Goal: Transaction & Acquisition: Obtain resource

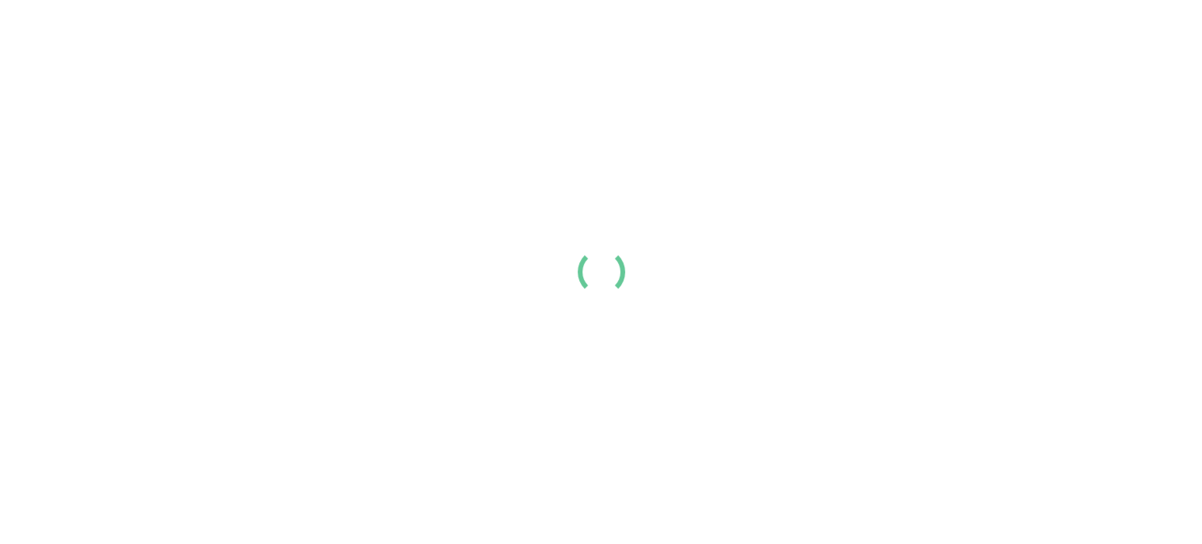
scroll to position [79, 0]
click at [1009, 36] on link "Login" at bounding box center [993, 26] width 32 height 19
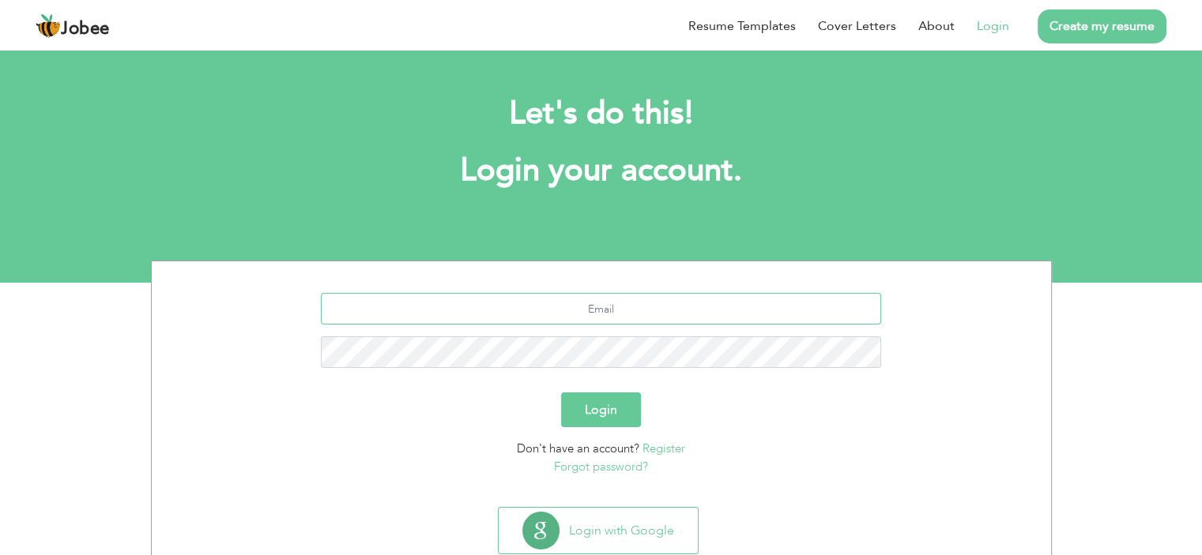
click at [637, 318] on input "text" at bounding box center [601, 309] width 560 height 32
paste input "[EMAIL_ADDRESS][DOMAIN_NAME]"
type input "naveedhassan301@gmail.com"
click at [589, 391] on form "naveedhassan301@gmail.com Login Don't have an account? Register Forgot password?" at bounding box center [601, 384] width 875 height 183
click at [589, 404] on button "Login" at bounding box center [601, 410] width 80 height 35
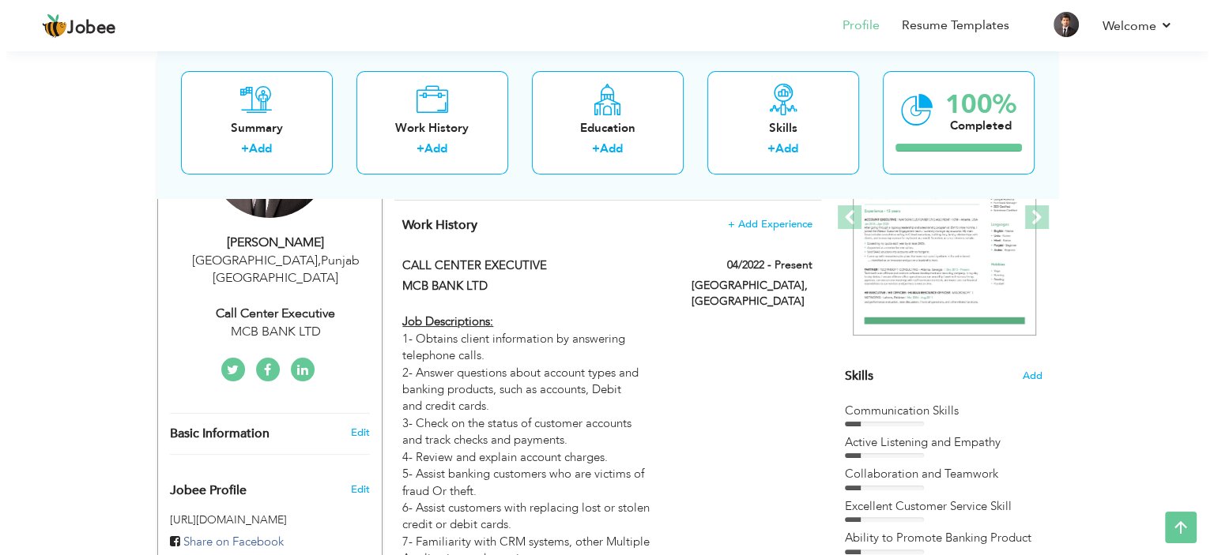
scroll to position [158, 0]
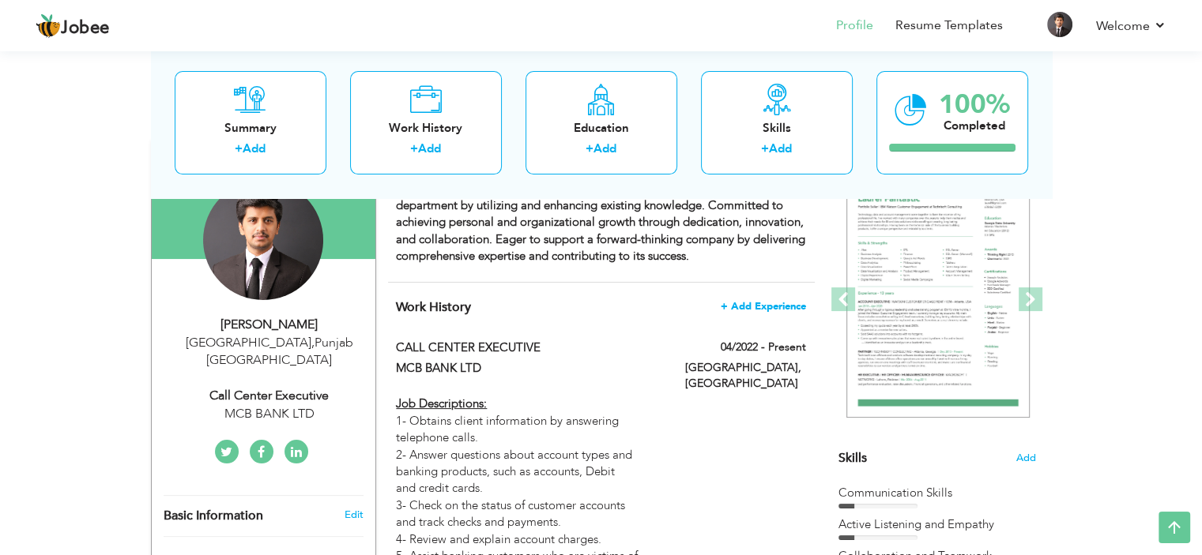
click at [784, 307] on span "+ Add Experience" at bounding box center [763, 306] width 85 height 11
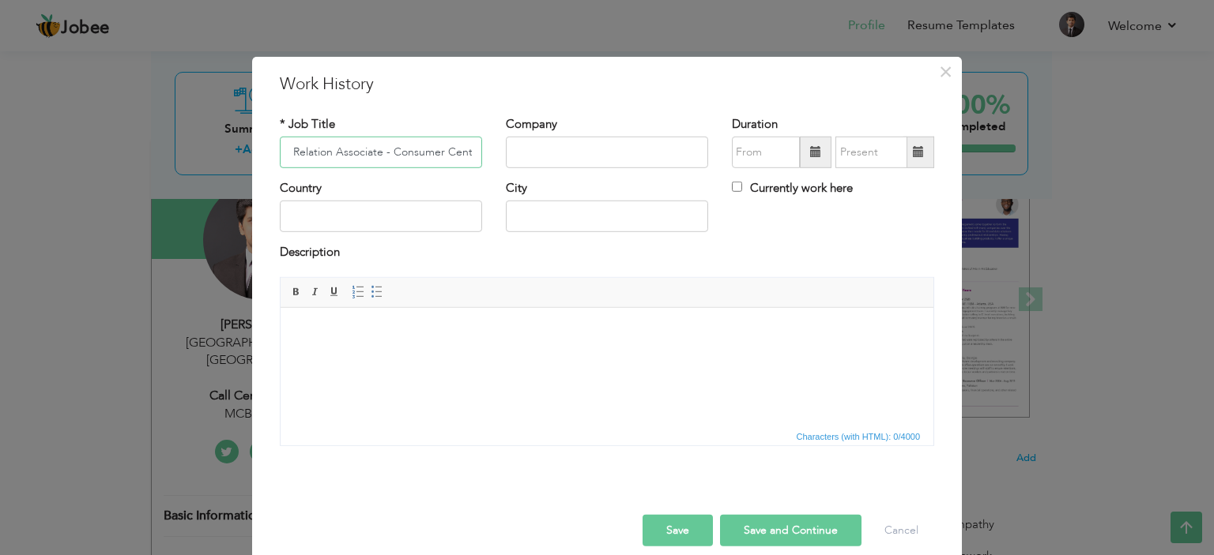
scroll to position [0, 40]
type input "Senior Relation Associate - Consumer Central"
type input "[DEMOGRAPHIC_DATA] Commercial Bank"
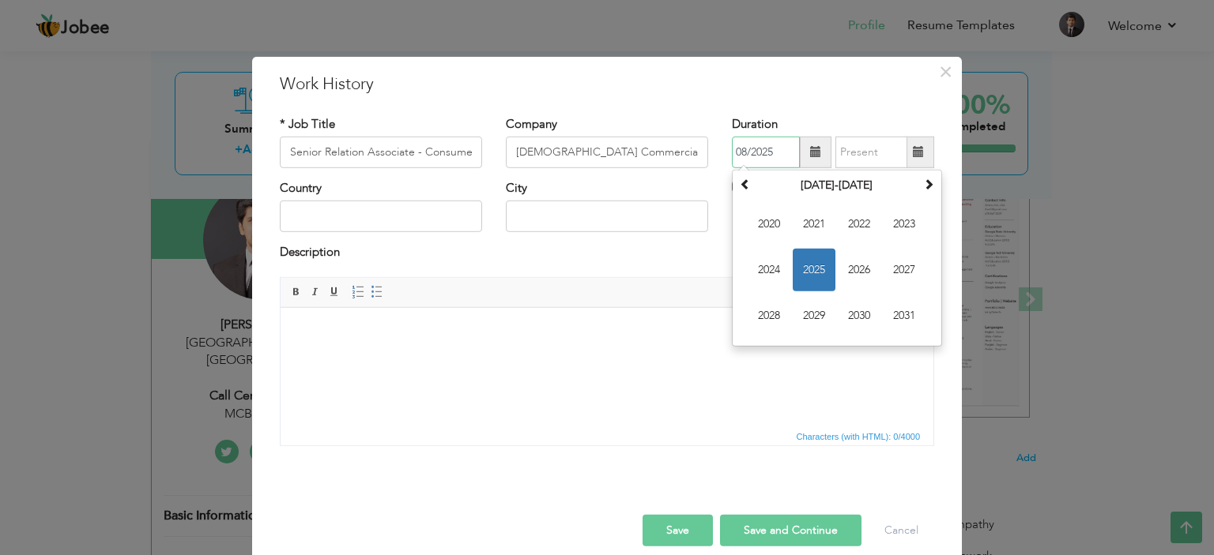
click at [811, 267] on span "2025" at bounding box center [813, 270] width 43 height 43
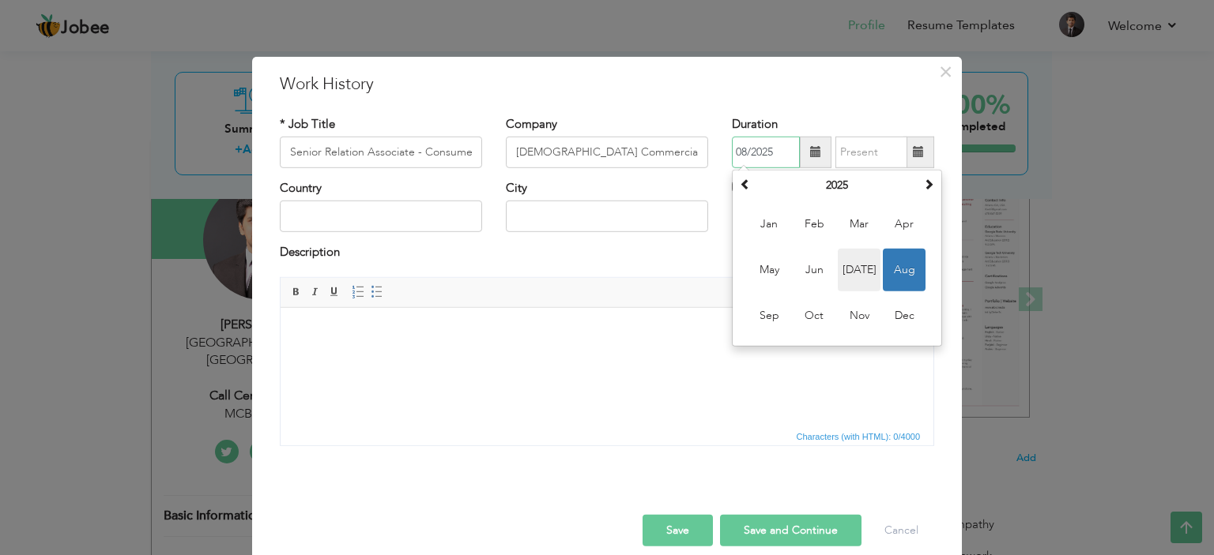
click at [857, 272] on span "[DATE]" at bounding box center [858, 270] width 43 height 43
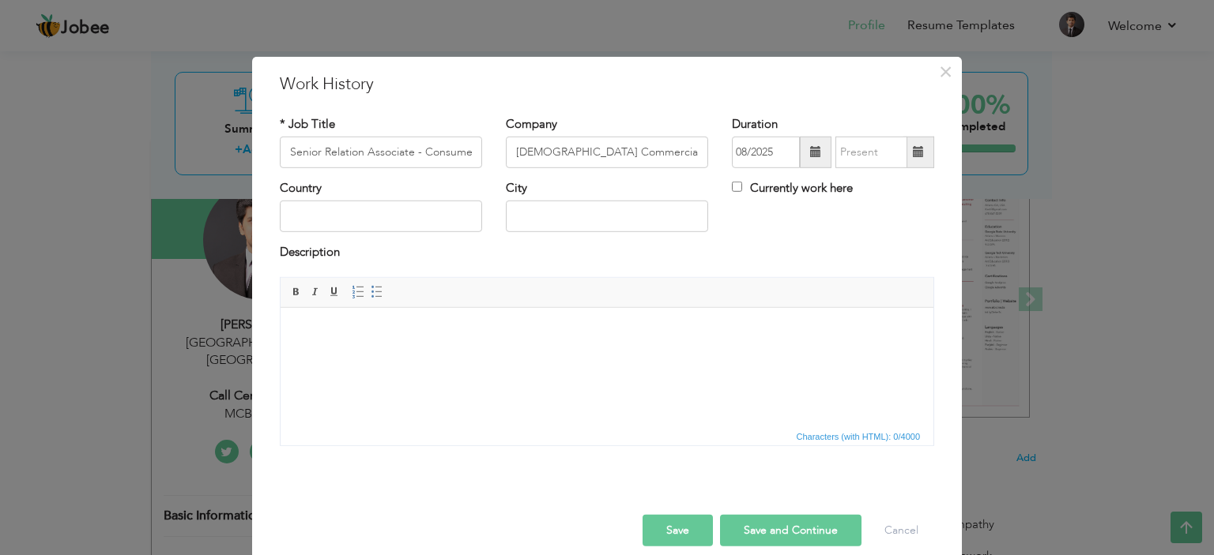
type input "07/2025"
click at [389, 217] on input "text" at bounding box center [381, 217] width 202 height 32
type input "[GEOGRAPHIC_DATA]"
click at [338, 171] on div "* Job Title Senior Relation Associate - Consumer Central" at bounding box center [381, 147] width 226 height 64
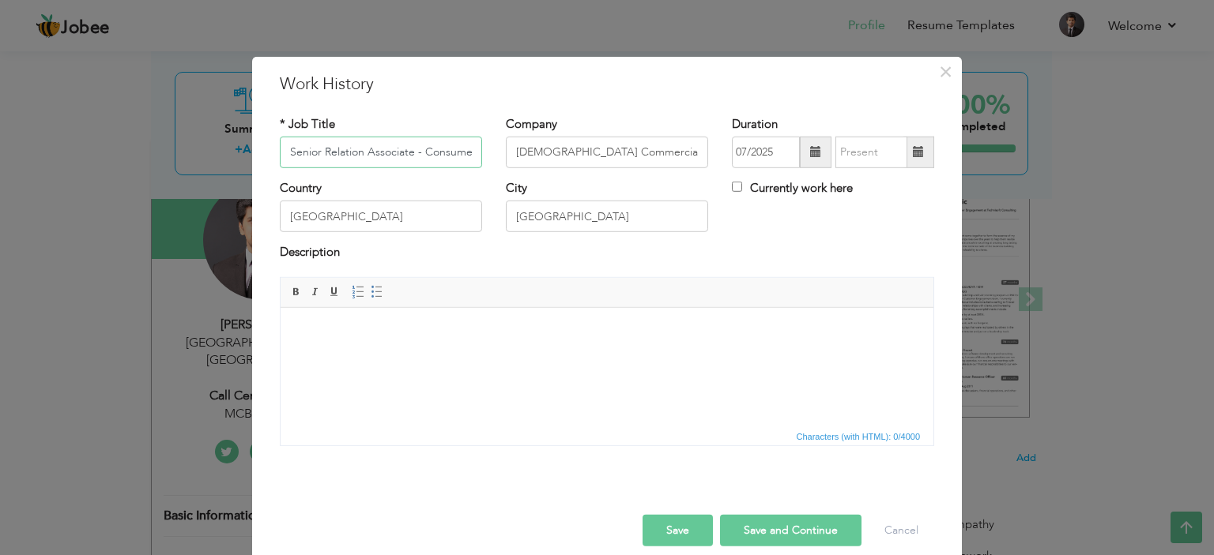
click at [342, 161] on input "Senior Relation Associate - Consumer Central" at bounding box center [381, 153] width 202 height 32
drag, startPoint x: 390, startPoint y: 358, endPoint x: 867, endPoint y: 862, distance: 693.6
click at [390, 356] on html at bounding box center [606, 331] width 653 height 48
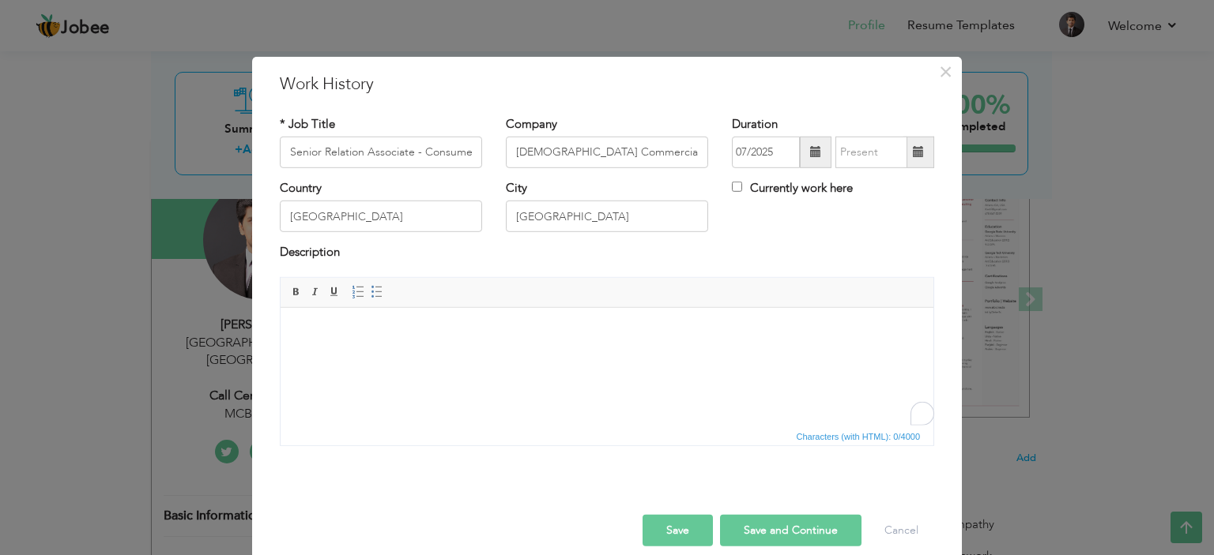
click at [430, 356] on html at bounding box center [606, 331] width 653 height 48
click at [435, 356] on html at bounding box center [606, 331] width 653 height 48
click at [429, 345] on html at bounding box center [606, 331] width 653 height 48
click at [416, 356] on html at bounding box center [606, 331] width 653 height 48
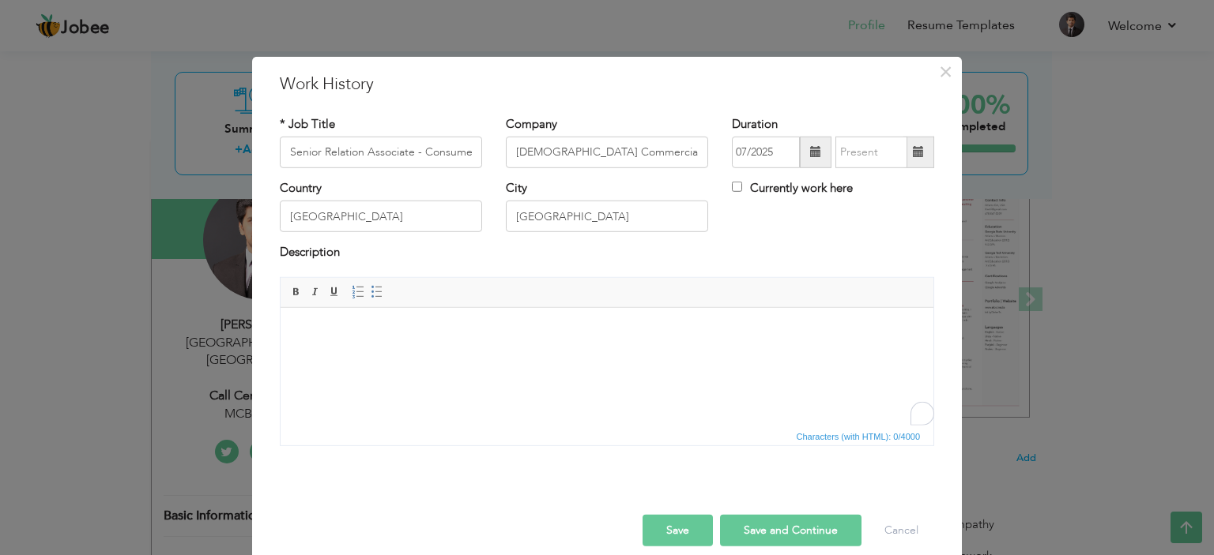
click at [318, 320] on html at bounding box center [606, 331] width 653 height 48
click at [348, 356] on html "f" at bounding box center [606, 331] width 653 height 48
click at [341, 342] on html "f" at bounding box center [606, 331] width 653 height 48
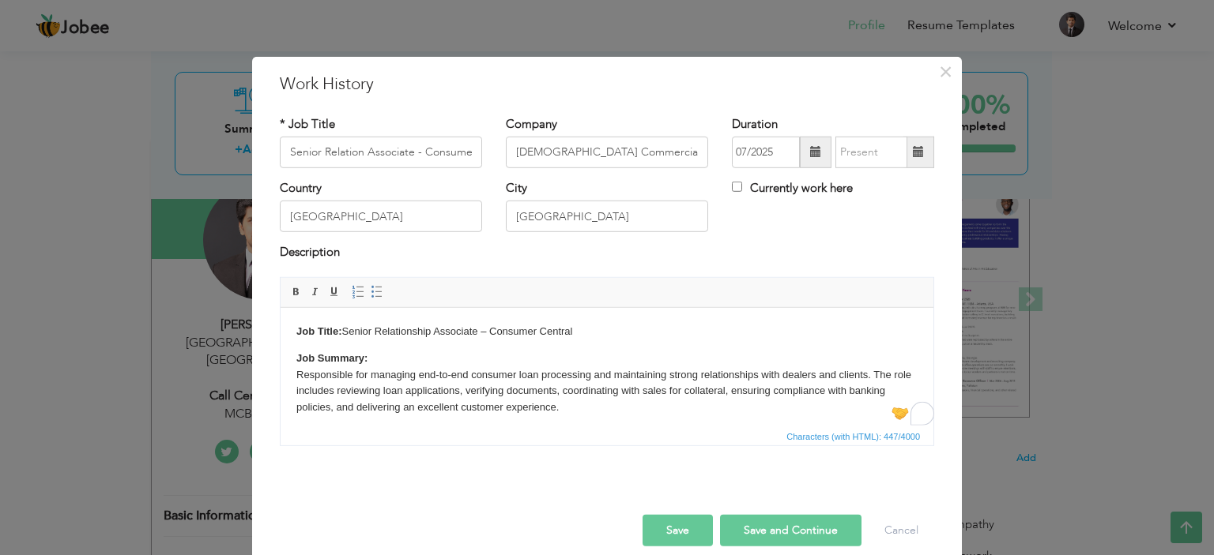
click at [611, 396] on p "Job Summary: Responsible for managing end-to-end consumer loan processing and m…" at bounding box center [606, 383] width 621 height 66
click at [611, 410] on p "Job Summary: Responsible for managing end-to-end consumer loan processing and m…" at bounding box center [606, 383] width 621 height 66
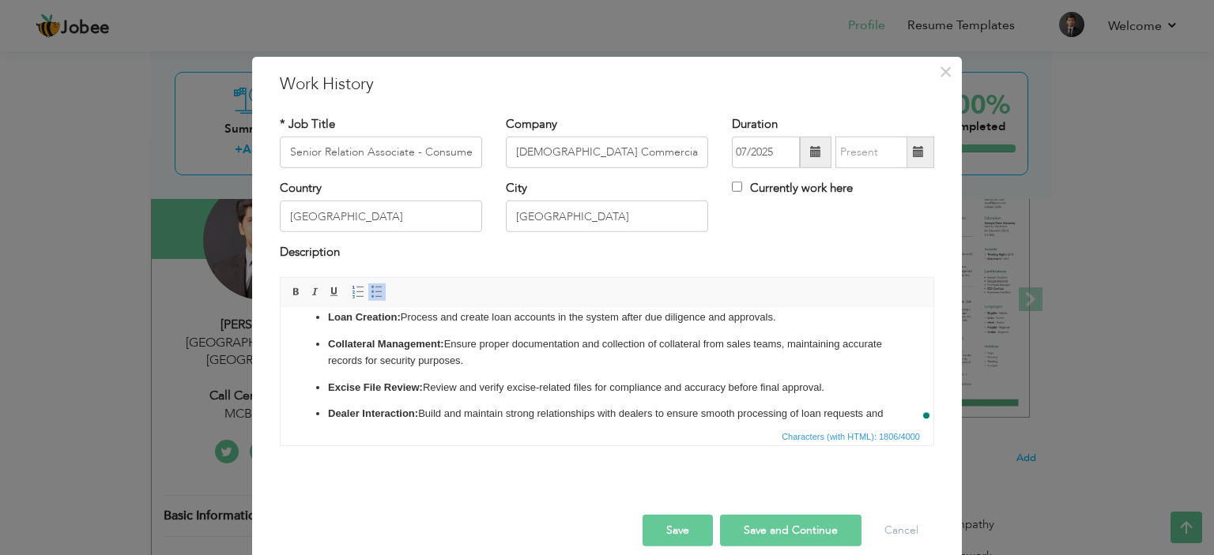
scroll to position [78, 0]
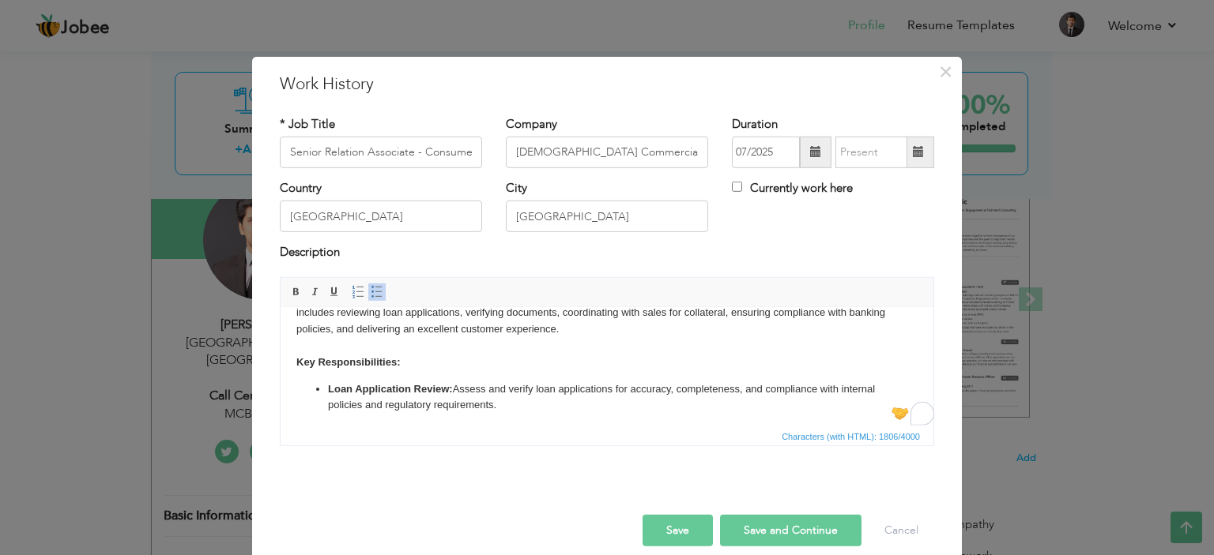
click at [673, 533] on button "Save" at bounding box center [677, 531] width 70 height 32
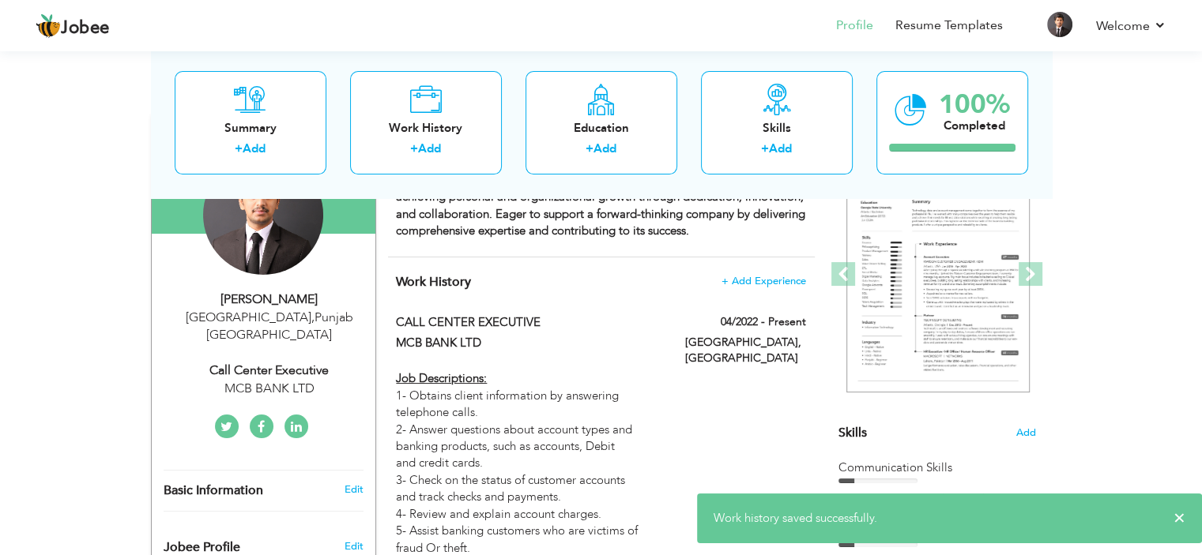
scroll to position [158, 0]
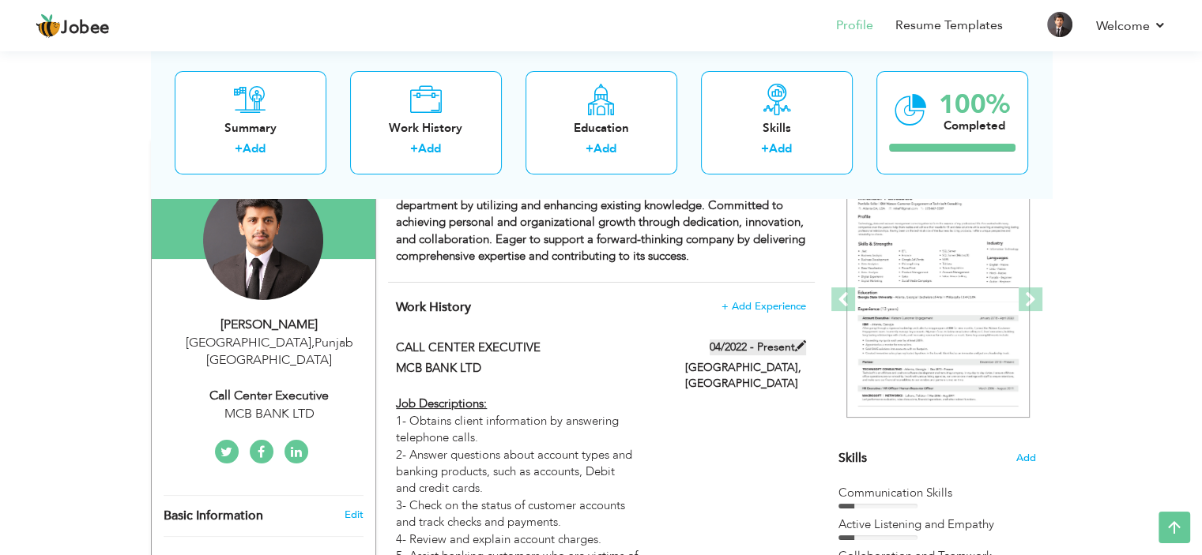
click at [799, 344] on span at bounding box center [800, 346] width 11 height 11
type input "CALL CENTER EXECUTIVE"
type input "MCB BANK LTD"
type input "04/2022"
type input "[GEOGRAPHIC_DATA]"
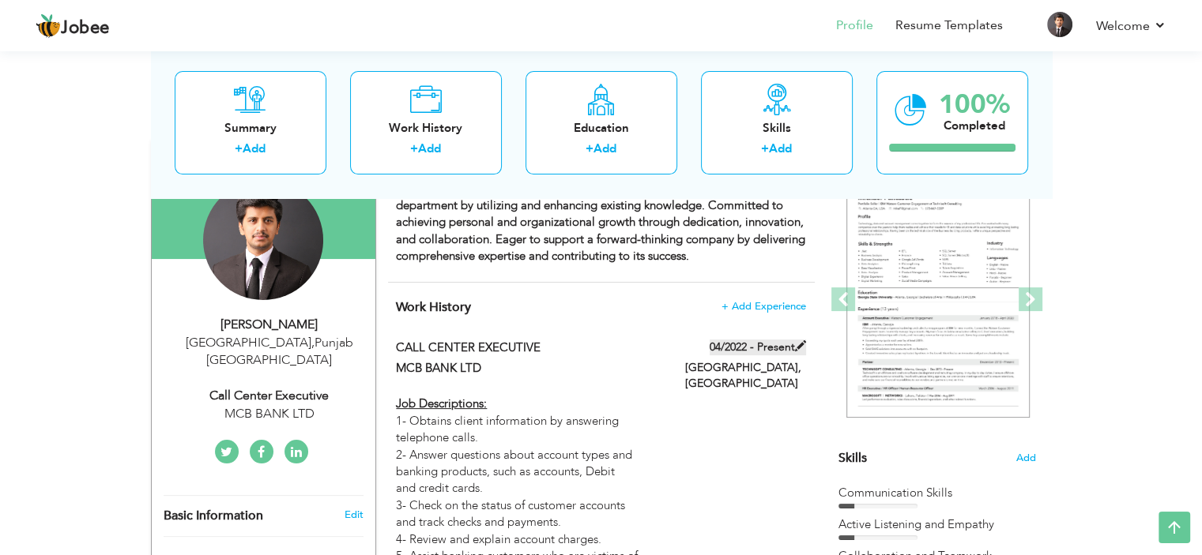
type input "[GEOGRAPHIC_DATA]"
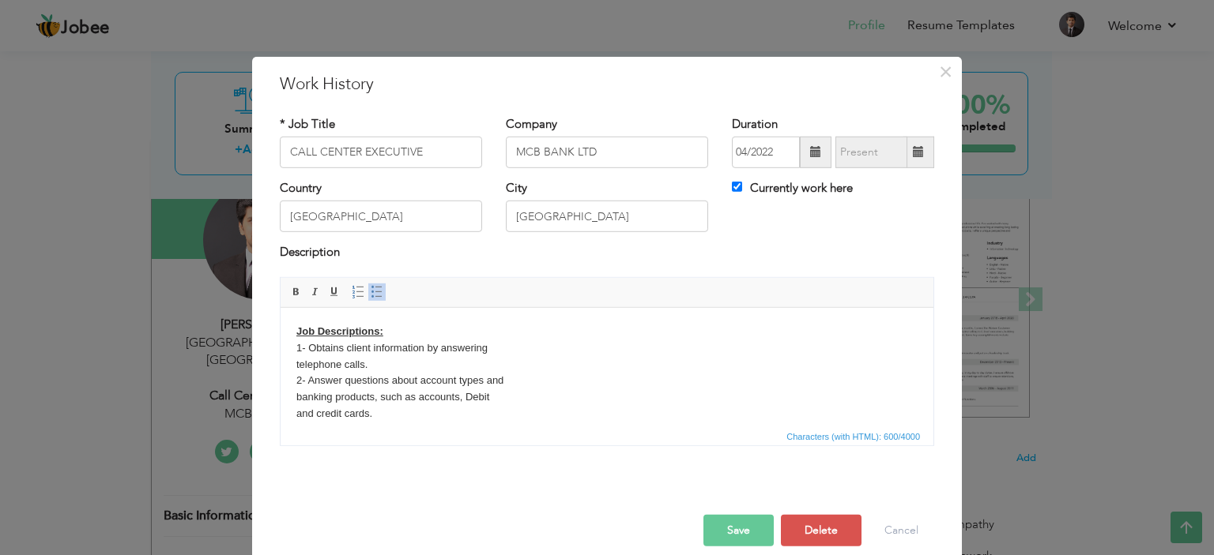
click at [913, 155] on span at bounding box center [918, 151] width 11 height 11
click at [764, 190] on label "Currently work here" at bounding box center [792, 188] width 121 height 17
click at [742, 190] on input "Currently work here" at bounding box center [737, 187] width 10 height 10
checkbox input "false"
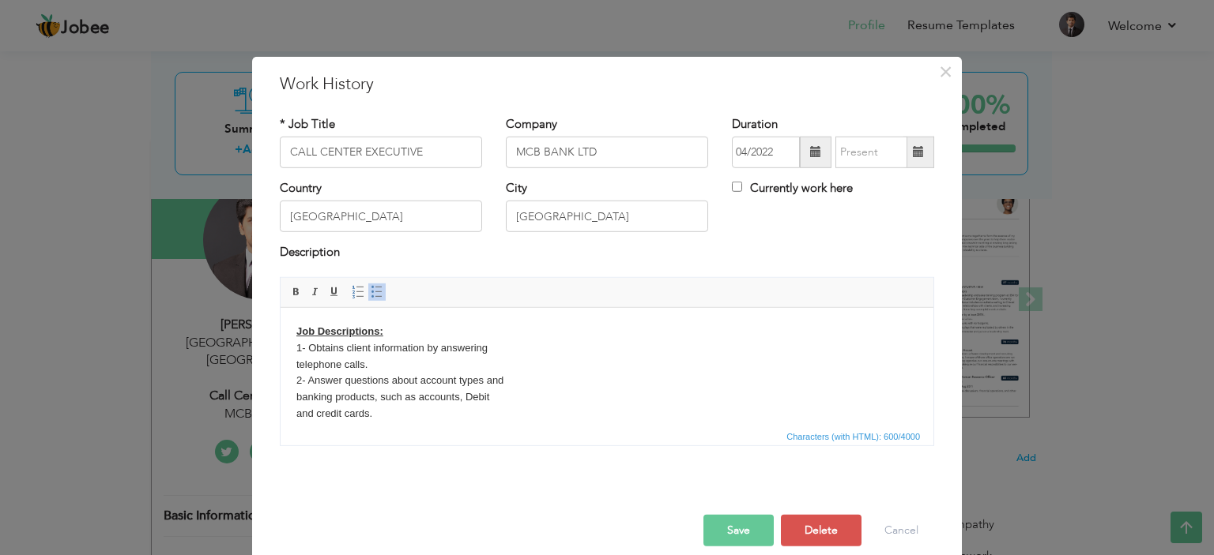
click at [913, 154] on span at bounding box center [918, 151] width 11 height 11
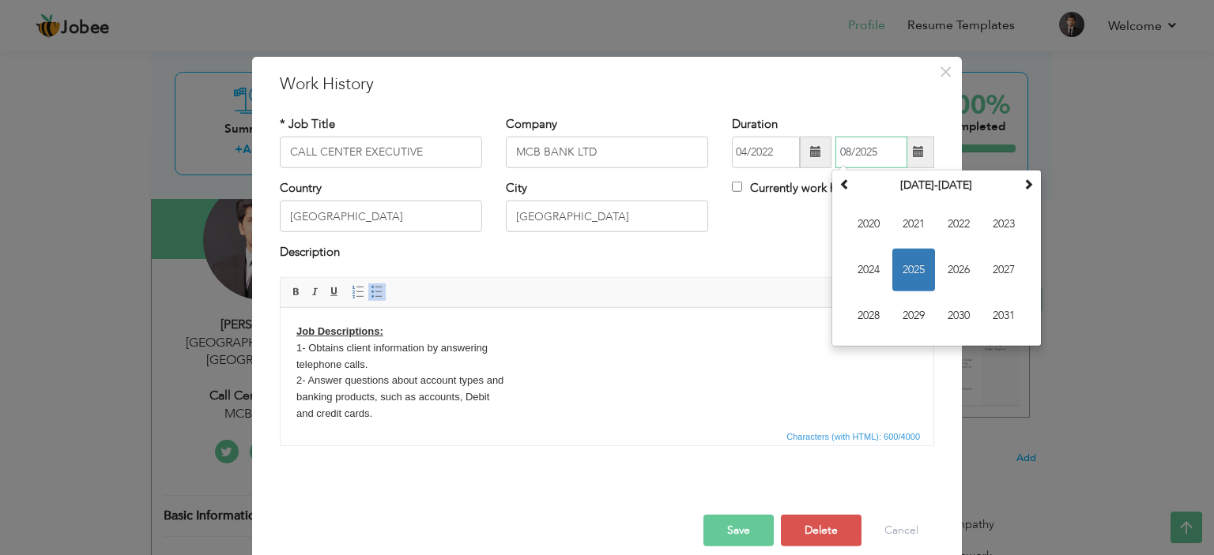
click at [920, 267] on span "2025" at bounding box center [913, 270] width 43 height 43
click at [947, 274] on span "[DATE]" at bounding box center [958, 270] width 43 height 43
type input "07/2025"
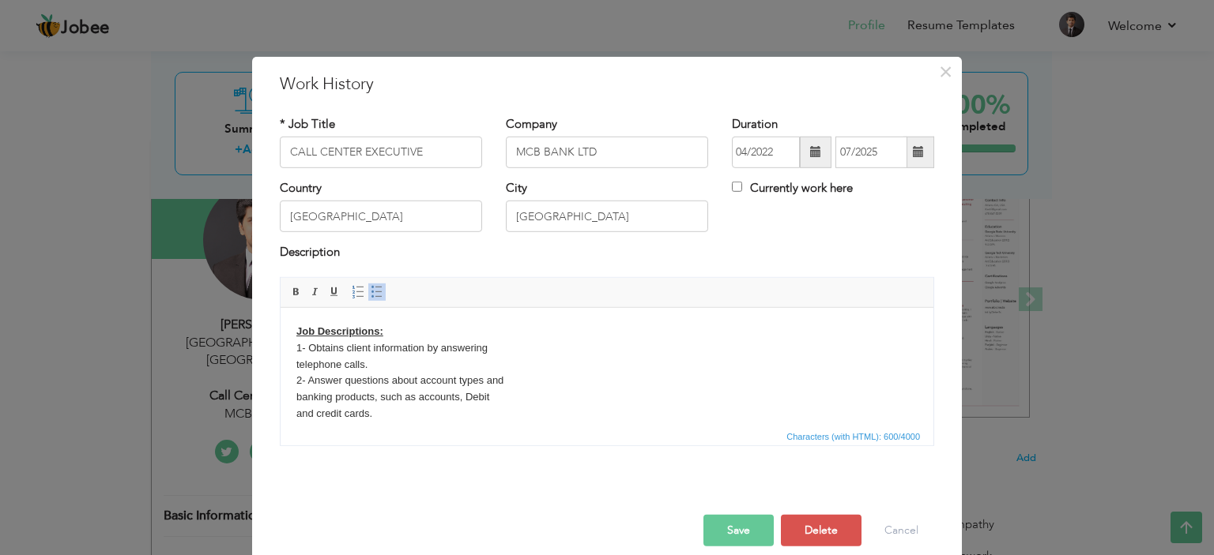
click at [733, 536] on button "Save" at bounding box center [738, 531] width 70 height 32
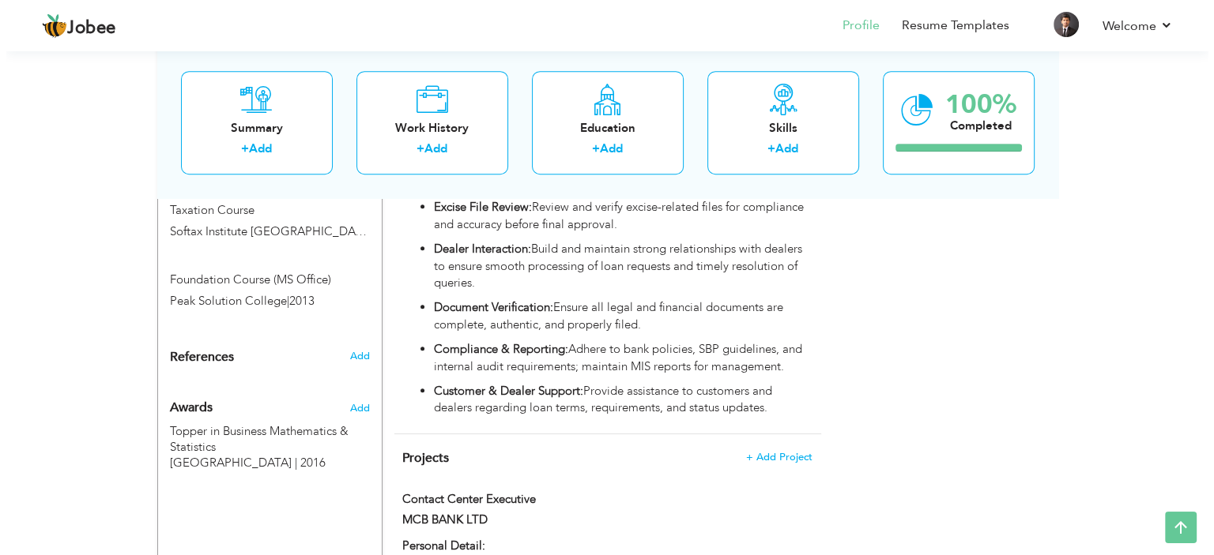
scroll to position [1119, 0]
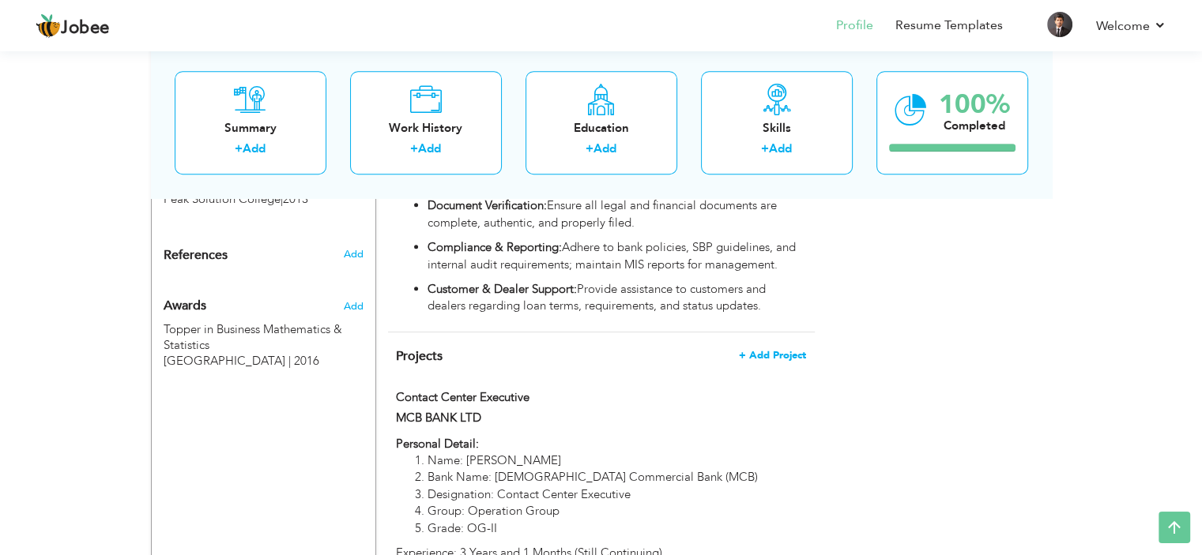
click at [786, 350] on span "+ Add Project" at bounding box center [772, 355] width 67 height 11
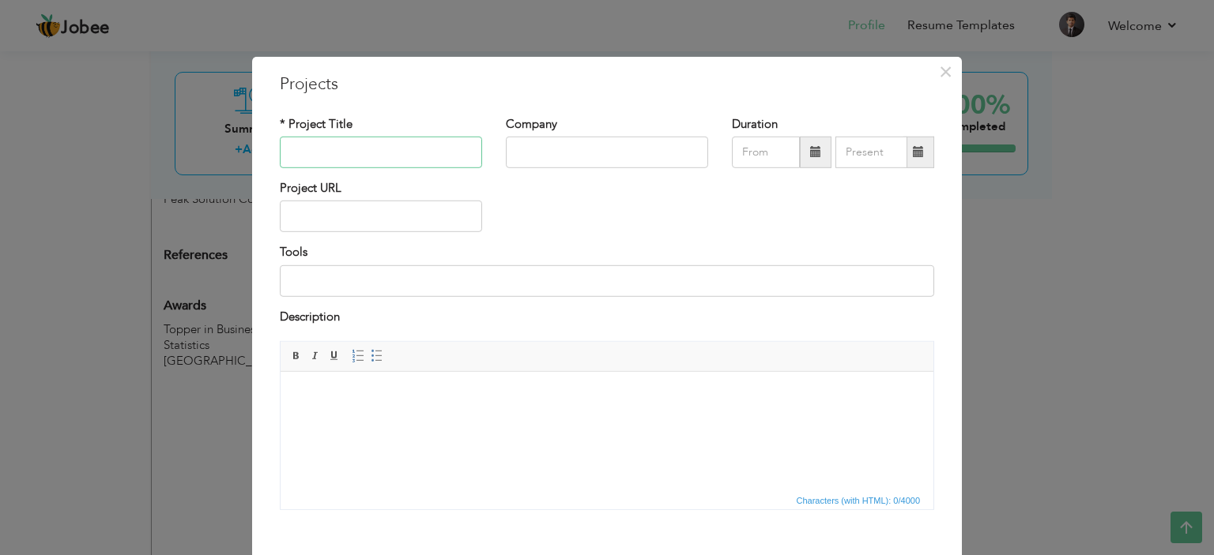
scroll to position [82, 0]
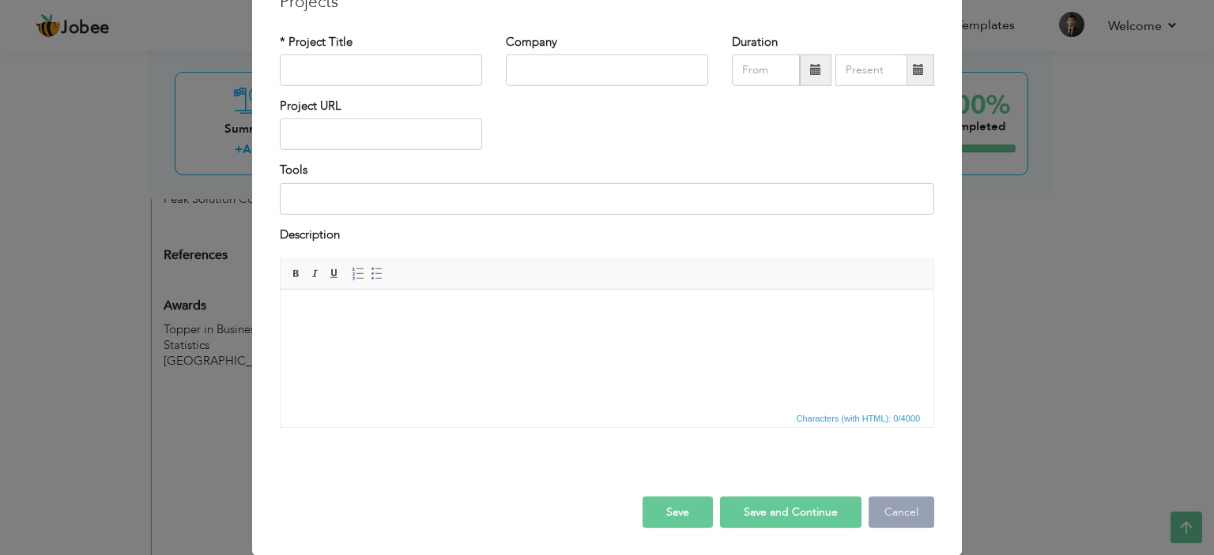
click at [892, 508] on button "Cancel" at bounding box center [901, 513] width 66 height 32
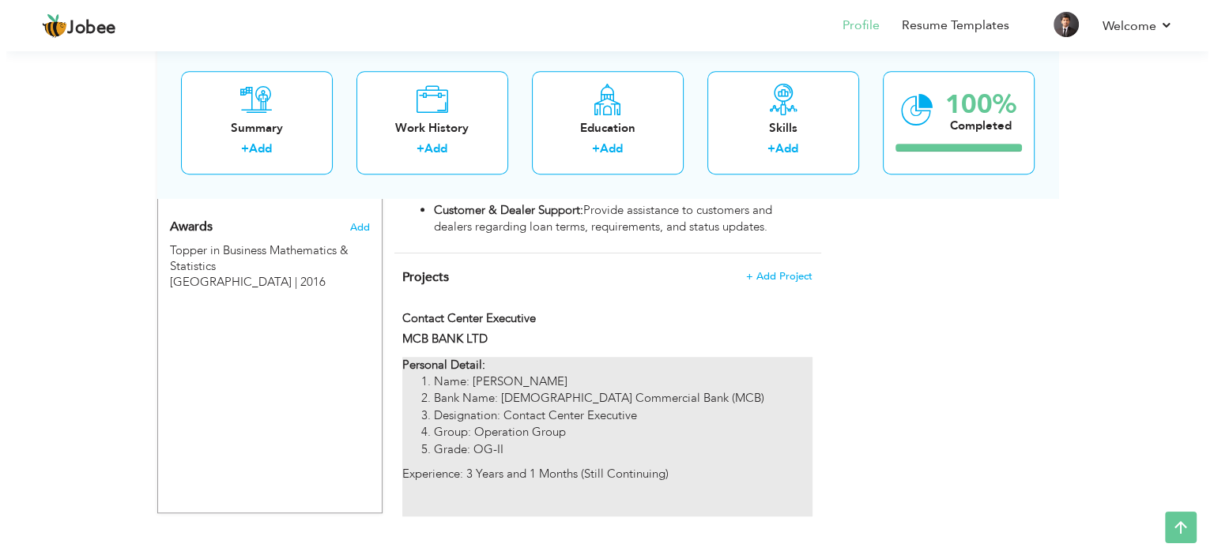
scroll to position [1198, 0]
click at [534, 451] on div "Personal Detail: Name: [PERSON_NAME] Bank Name: [DEMOGRAPHIC_DATA] Commercial B…" at bounding box center [600, 437] width 409 height 160
type input "Contact Center Executive"
type input "MCB BANK LTD"
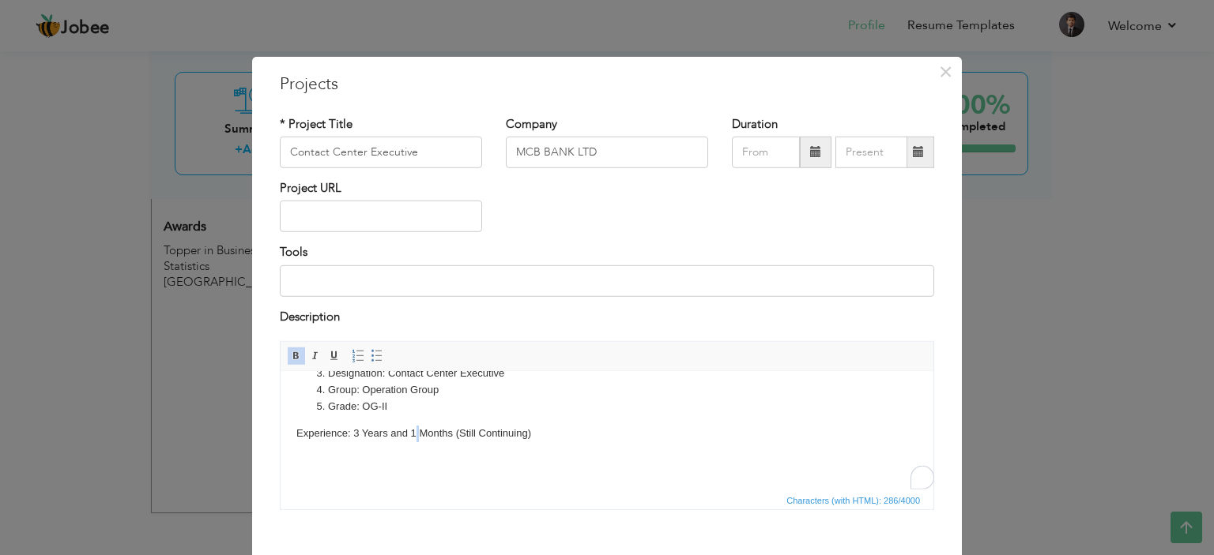
scroll to position [81, 0]
click at [414, 438] on body "Personal Detail: Name: [PERSON_NAME] Bank Name: [DEMOGRAPHIC_DATA] Commercial B…" at bounding box center [606, 391] width 621 height 168
drag, startPoint x: 353, startPoint y: 432, endPoint x: 559, endPoint y: 431, distance: 205.4
click at [559, 431] on body "Personal Detail: Name: [PERSON_NAME] Bank Name: [DEMOGRAPHIC_DATA] Commercial B…" at bounding box center [606, 391] width 621 height 168
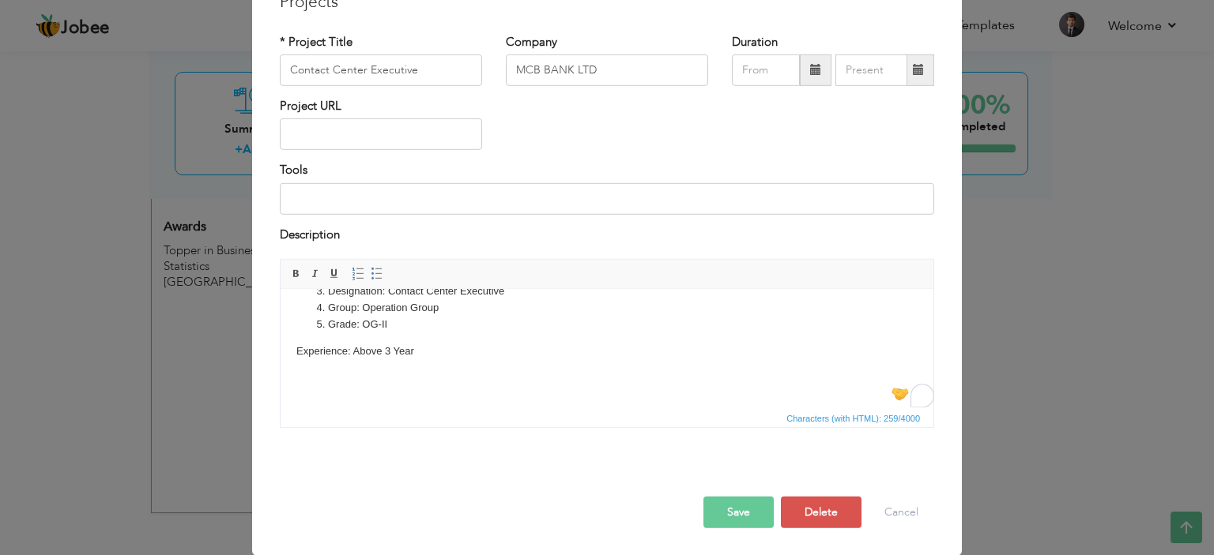
click at [717, 516] on button "Save" at bounding box center [738, 513] width 70 height 32
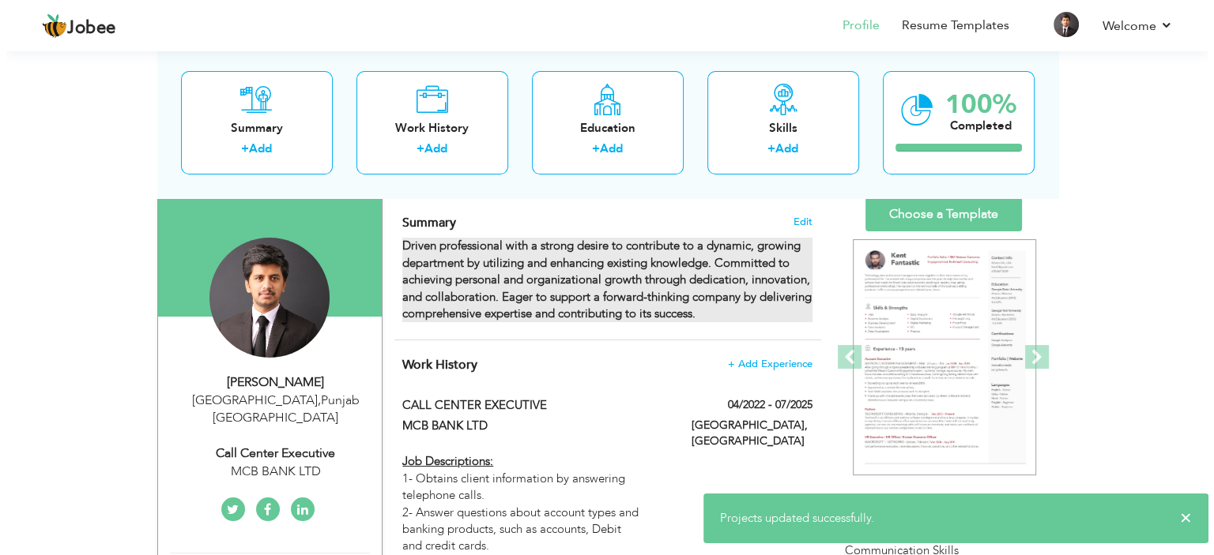
scroll to position [92, 0]
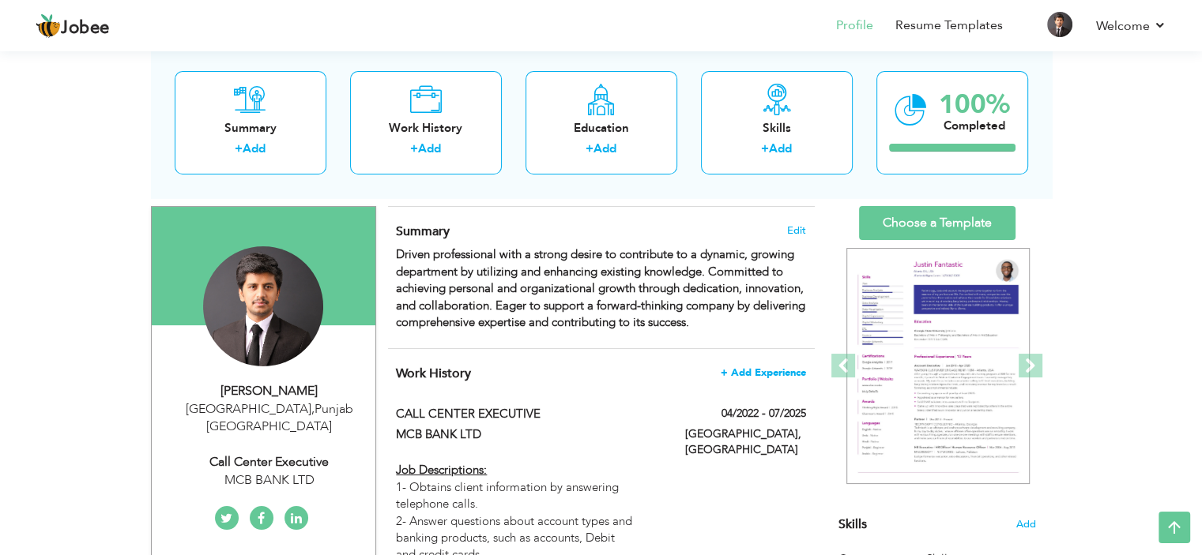
click at [774, 367] on span "+ Add Experience" at bounding box center [763, 372] width 85 height 11
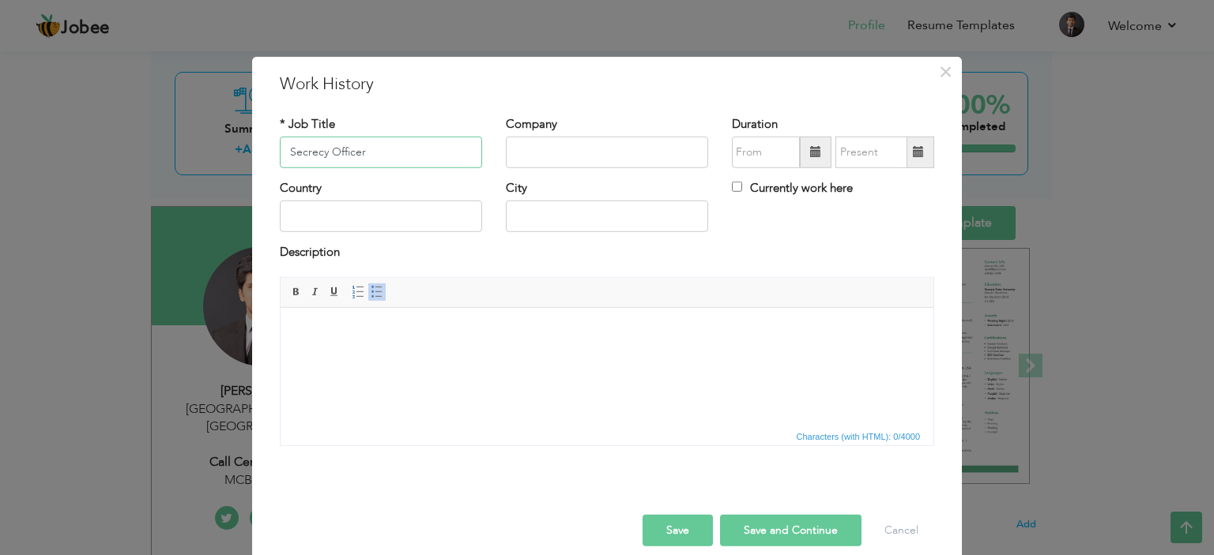
type input "Secrecy Officer"
click at [542, 164] on input "text" at bounding box center [607, 153] width 202 height 32
type input "Admin Block, [GEOGRAPHIC_DATA]"
click at [810, 149] on span at bounding box center [815, 151] width 11 height 11
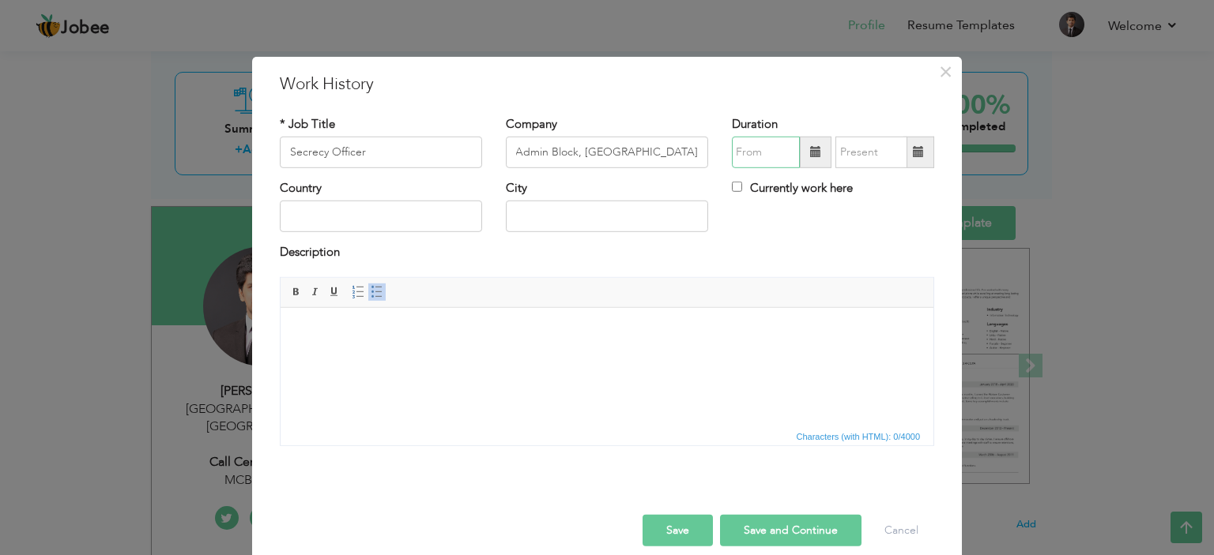
scroll to position [0, 0]
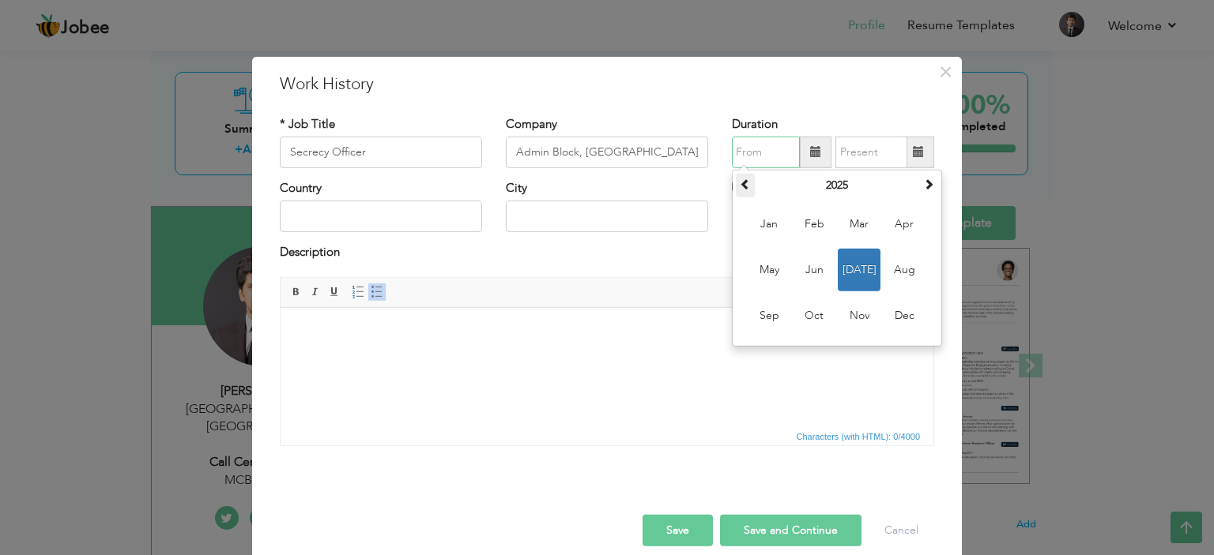
click at [742, 190] on th at bounding box center [745, 186] width 19 height 24
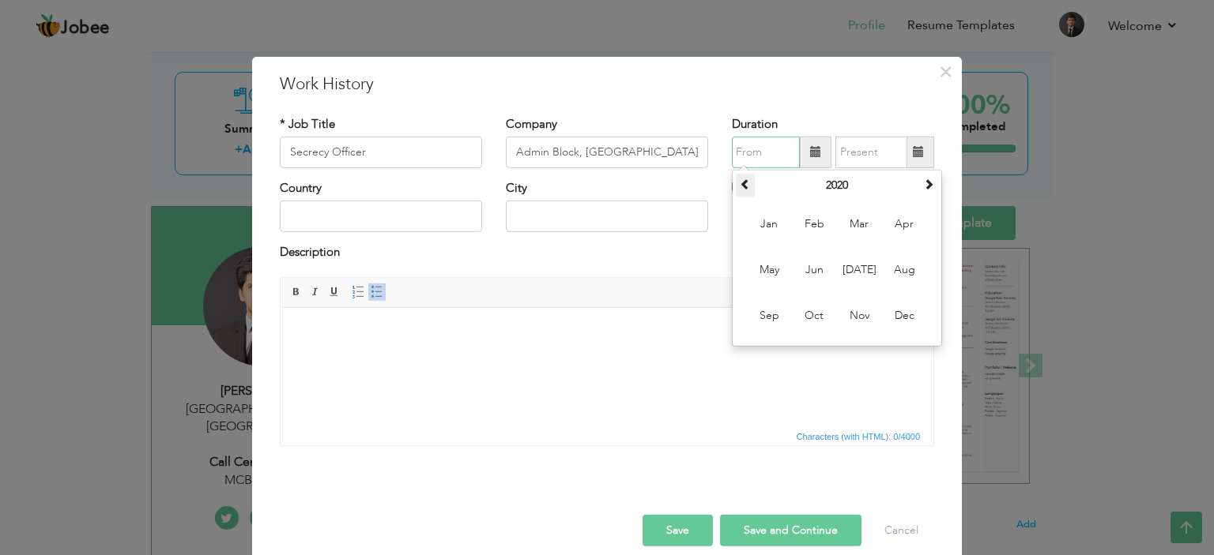
click at [740, 186] on span at bounding box center [745, 184] width 11 height 11
click at [890, 312] on span "Dec" at bounding box center [904, 316] width 43 height 43
type input "12/2019"
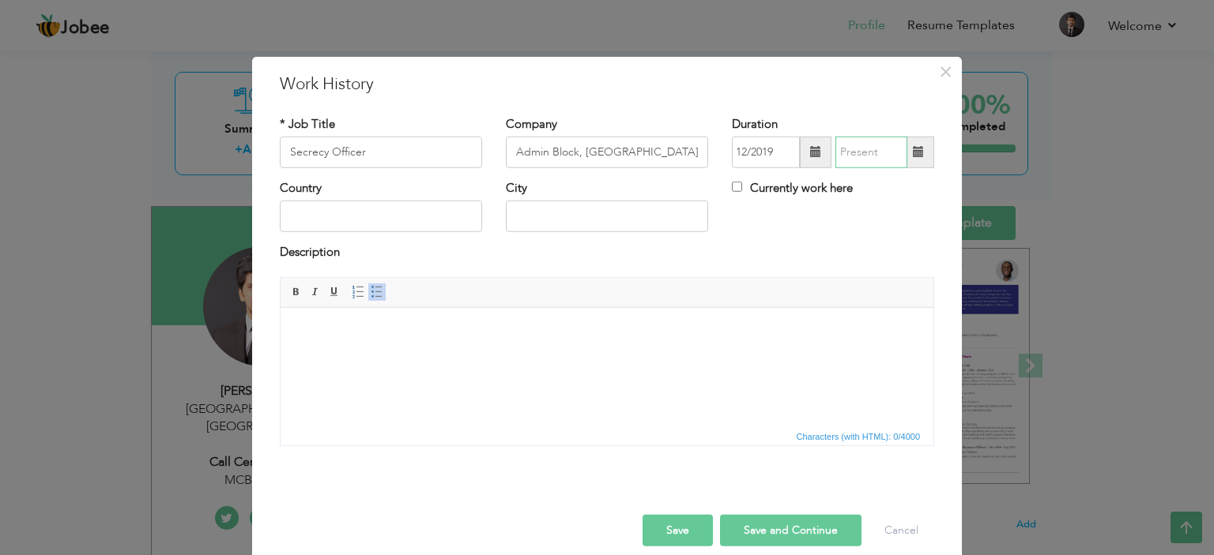
click at [853, 154] on input "text" at bounding box center [871, 153] width 72 height 32
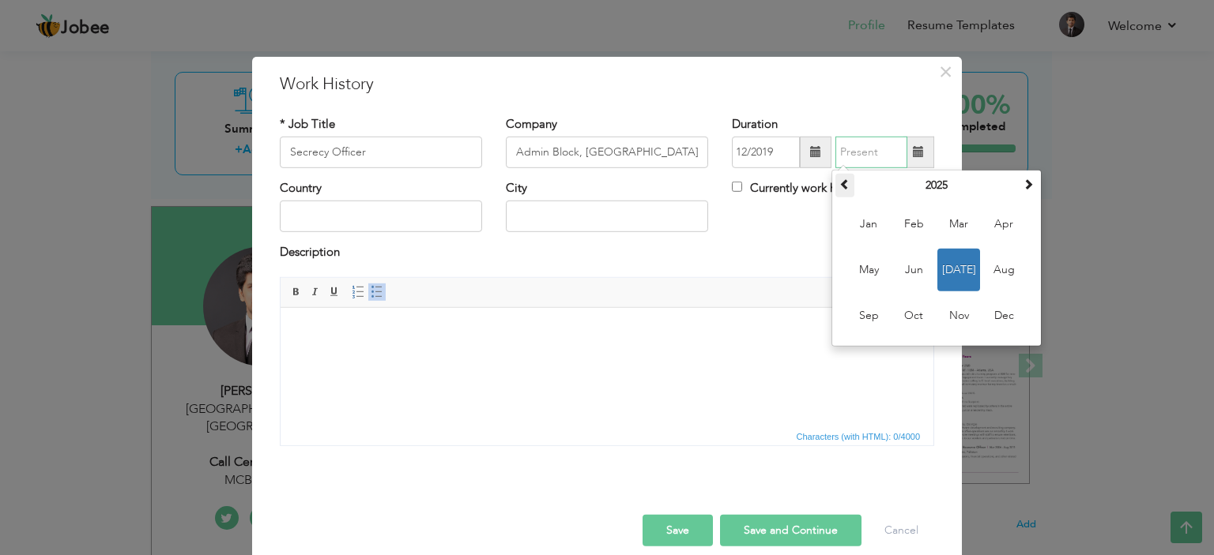
click at [840, 184] on span at bounding box center [844, 184] width 11 height 11
click at [843, 188] on span at bounding box center [844, 184] width 11 height 11
click at [961, 306] on span "Nov" at bounding box center [958, 316] width 43 height 43
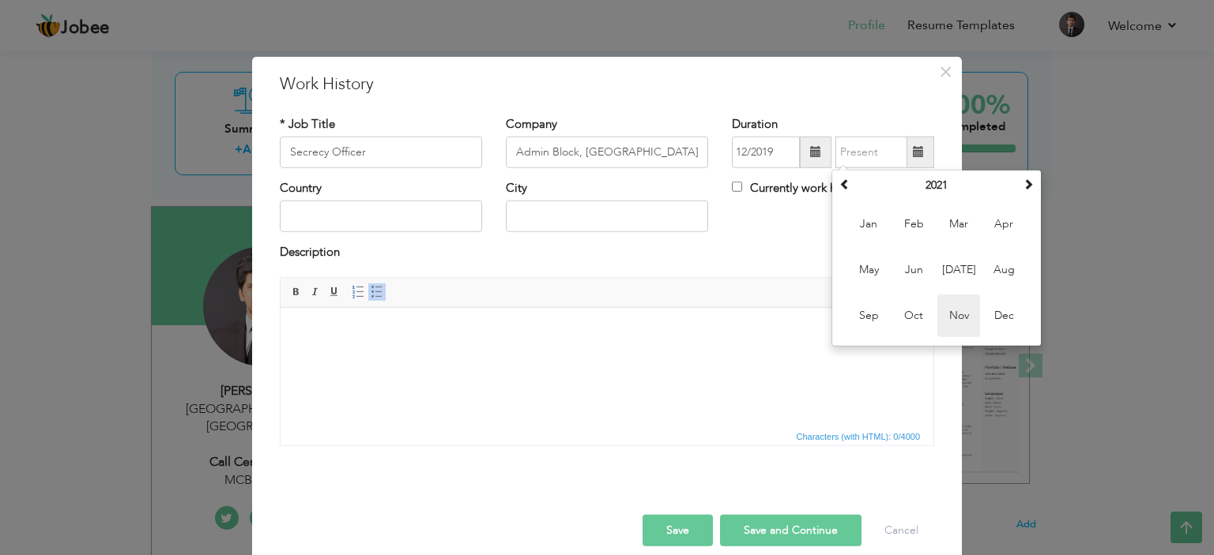
type input "11/2021"
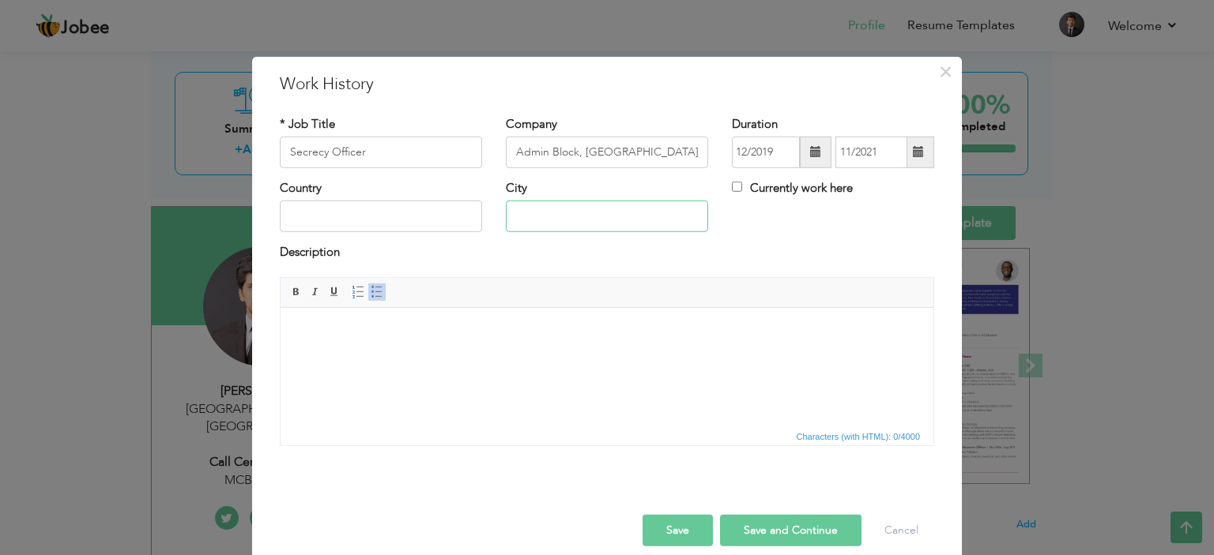
click at [572, 209] on input "text" at bounding box center [607, 217] width 202 height 32
type input "[GEOGRAPHIC_DATA]"
click at [363, 356] on html at bounding box center [606, 331] width 653 height 48
click at [408, 340] on html at bounding box center [606, 331] width 653 height 48
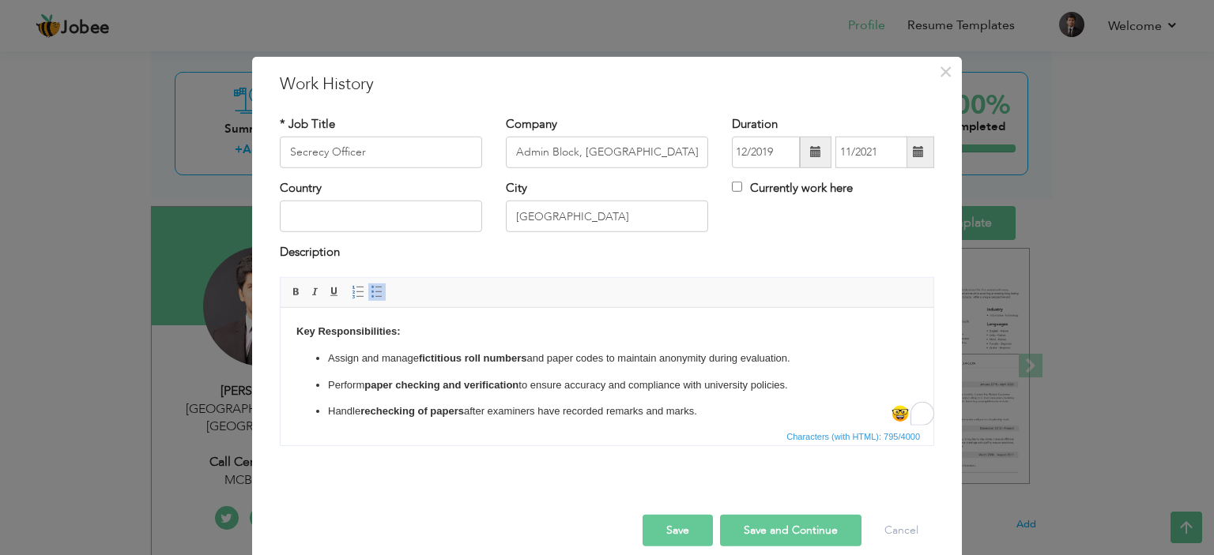
click at [292, 329] on html "Key Responsibilities: Assign and manage fictitious roll numbers and paper codes…" at bounding box center [606, 424] width 653 height 235
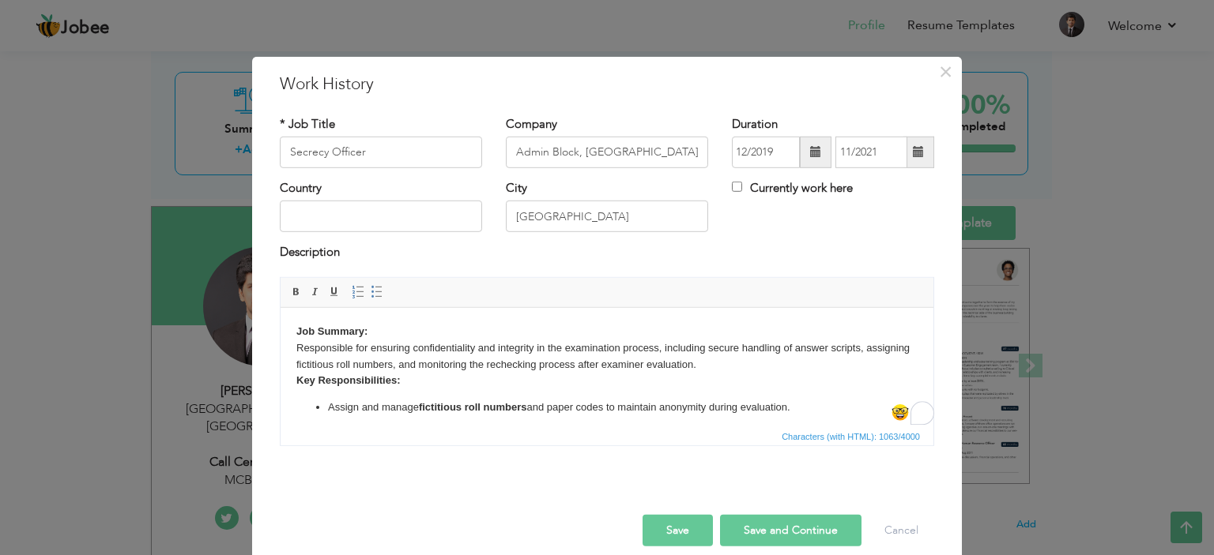
click at [774, 364] on body "Job Summary: Responsible for ensuring confidentiality and integrity in the exam…" at bounding box center [606, 449] width 621 height 253
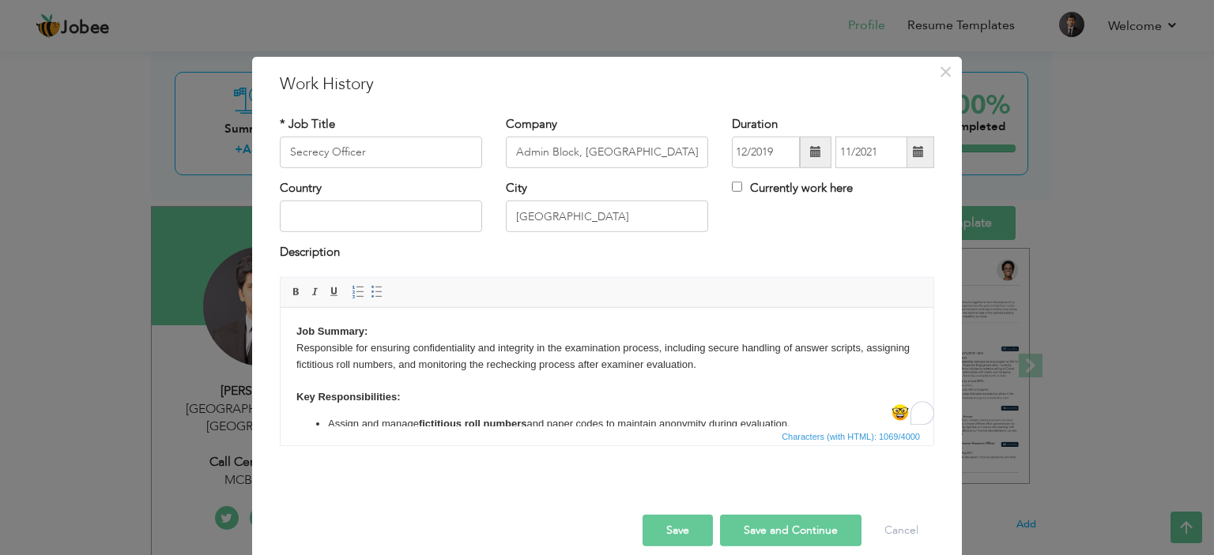
click at [370, 195] on div "Country" at bounding box center [381, 206] width 202 height 52
click at [402, 216] on input "text" at bounding box center [381, 217] width 202 height 32
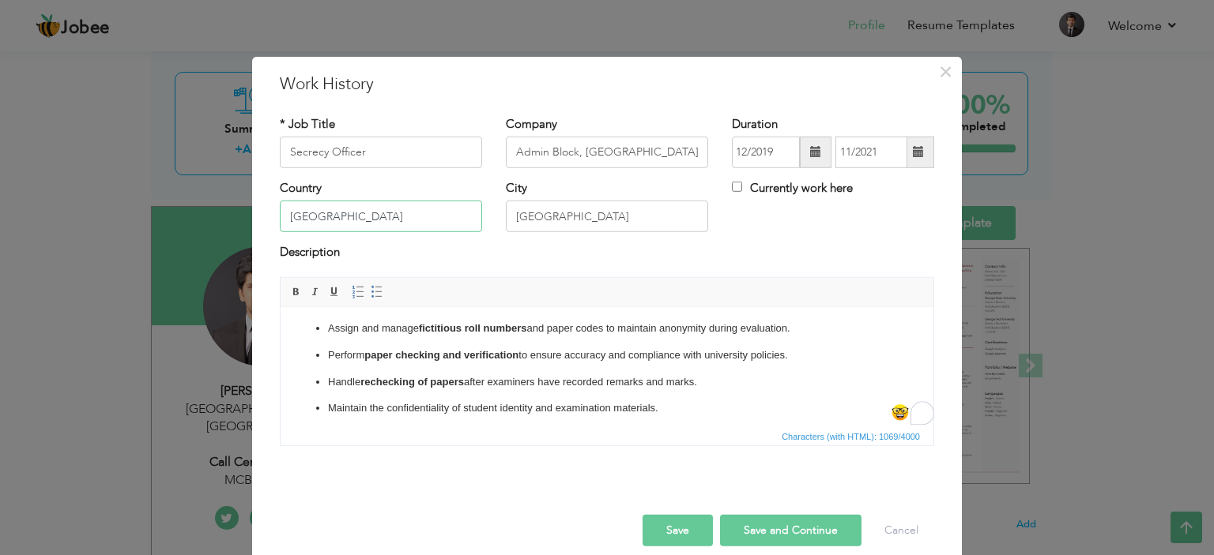
scroll to position [182, 0]
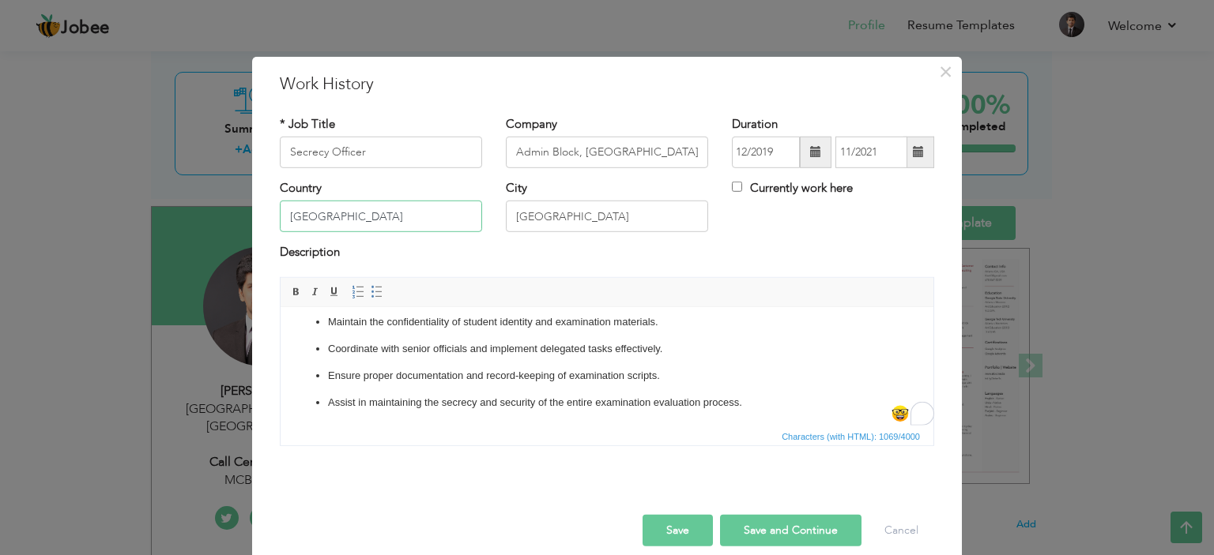
type input "[GEOGRAPHIC_DATA]"
click at [664, 529] on button "Save" at bounding box center [677, 531] width 70 height 32
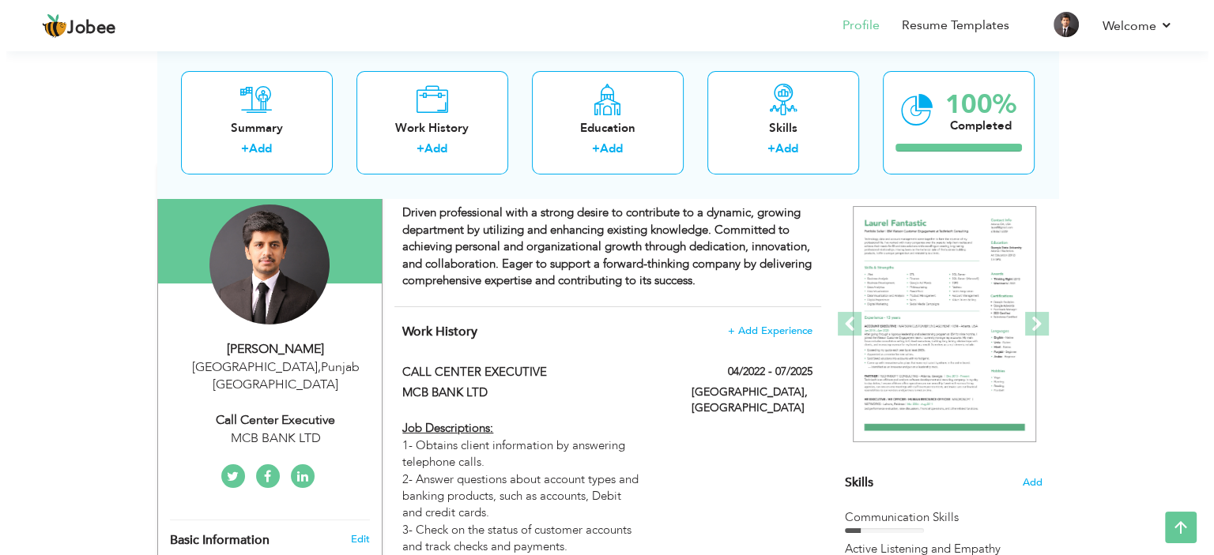
scroll to position [13, 0]
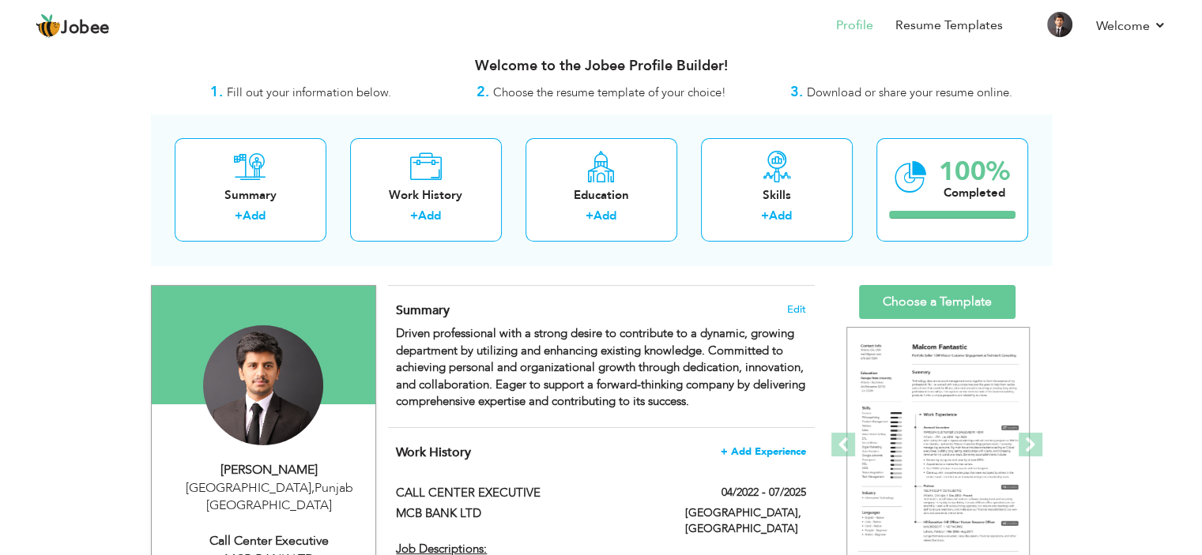
click at [788, 448] on span "+ Add Experience" at bounding box center [763, 451] width 85 height 11
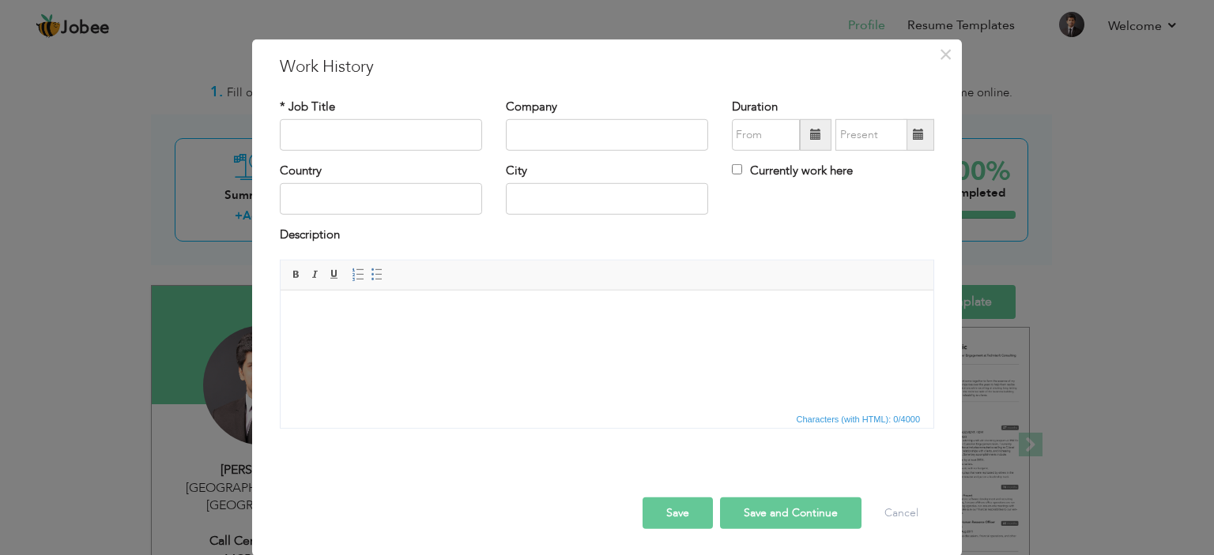
scroll to position [0, 0]
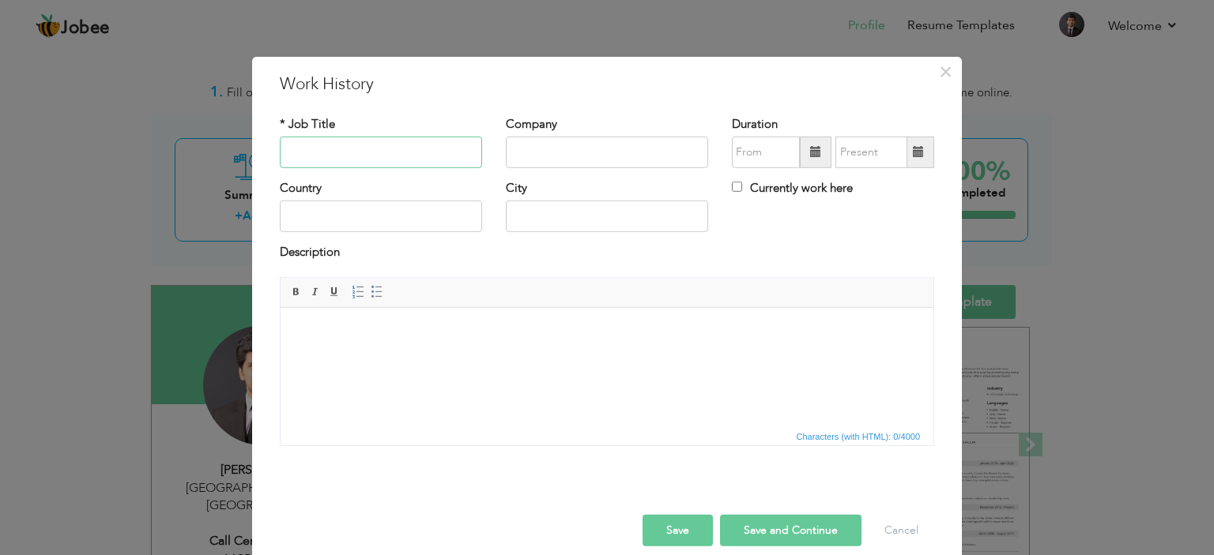
click at [417, 152] on input "text" at bounding box center [381, 153] width 202 height 32
paste input "Resource Mobilization"
type input "Resource Mobilization Officer"
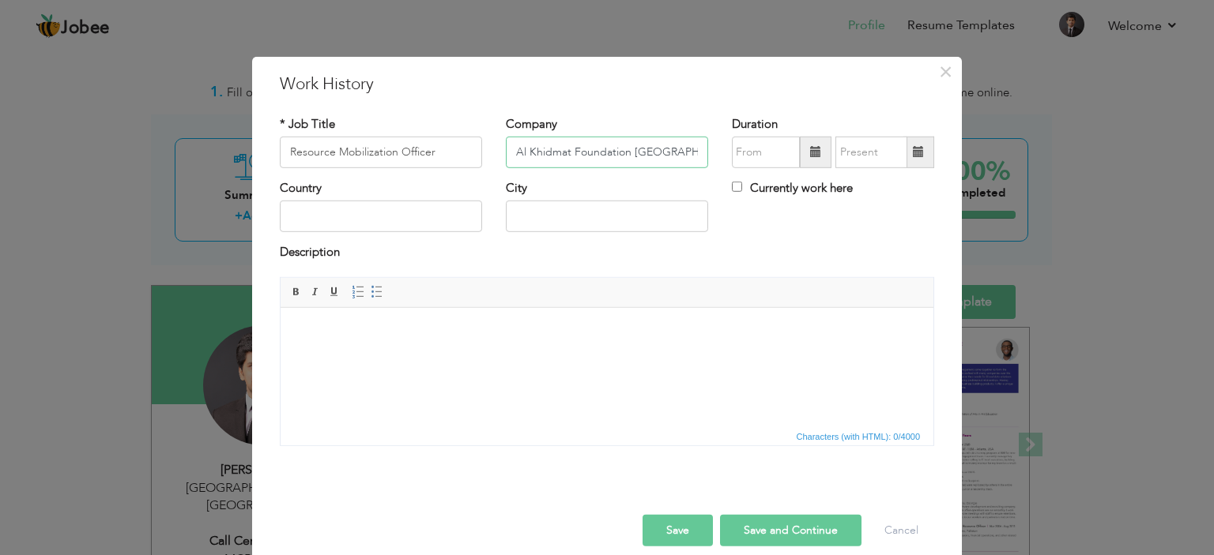
type input "Al Khidmat Foundation [GEOGRAPHIC_DATA]"
click at [774, 147] on input "text" at bounding box center [766, 153] width 68 height 32
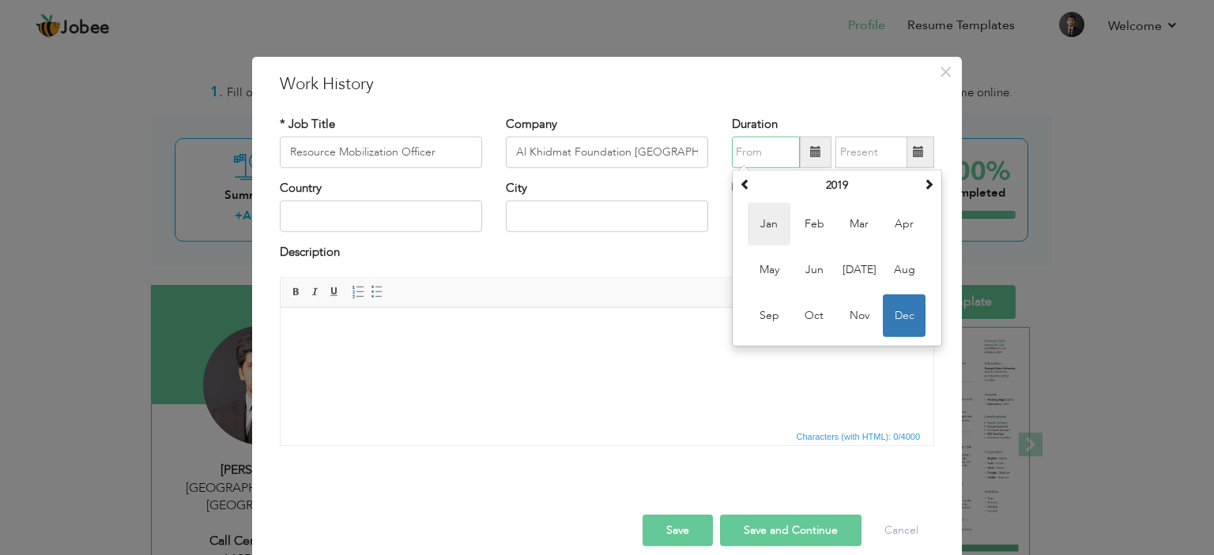
click at [767, 227] on span "Jan" at bounding box center [768, 224] width 43 height 43
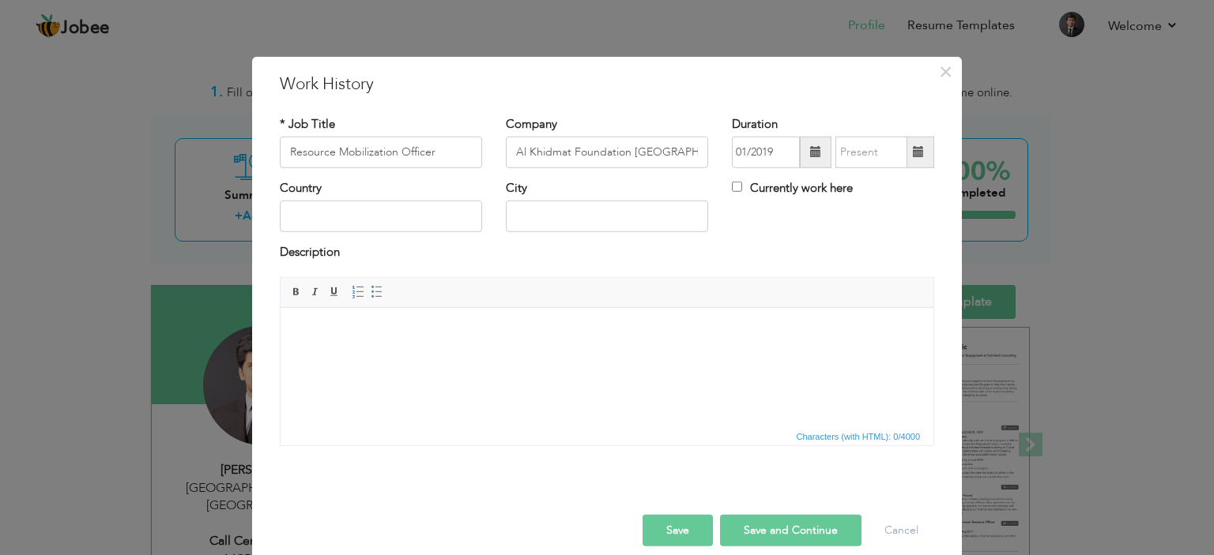
click at [811, 150] on span at bounding box center [815, 151] width 11 height 11
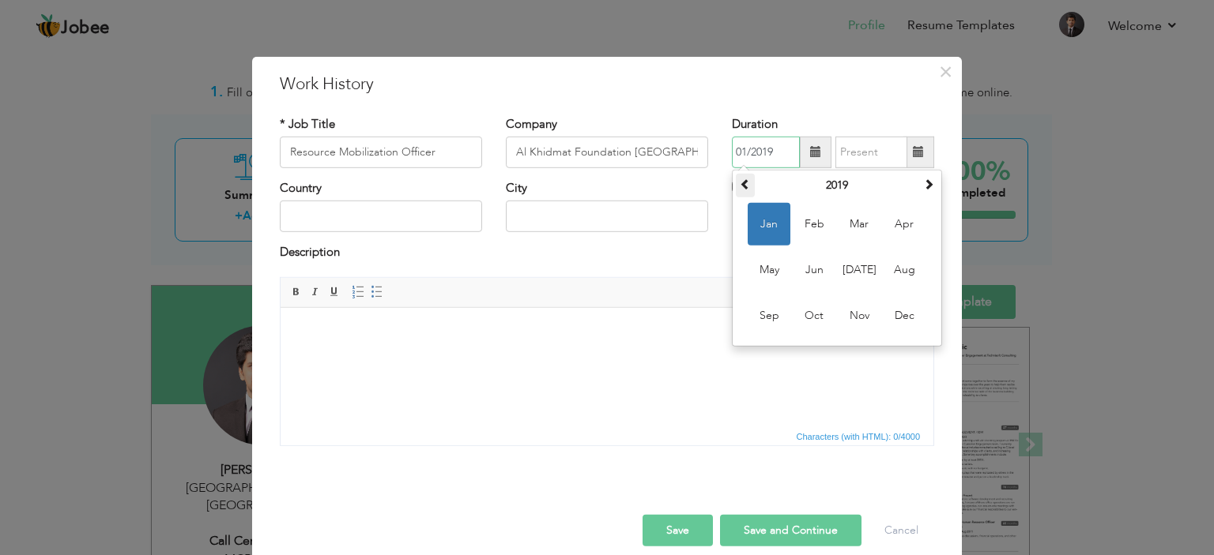
click at [743, 186] on span at bounding box center [745, 184] width 11 height 11
click at [919, 185] on th at bounding box center [928, 186] width 19 height 24
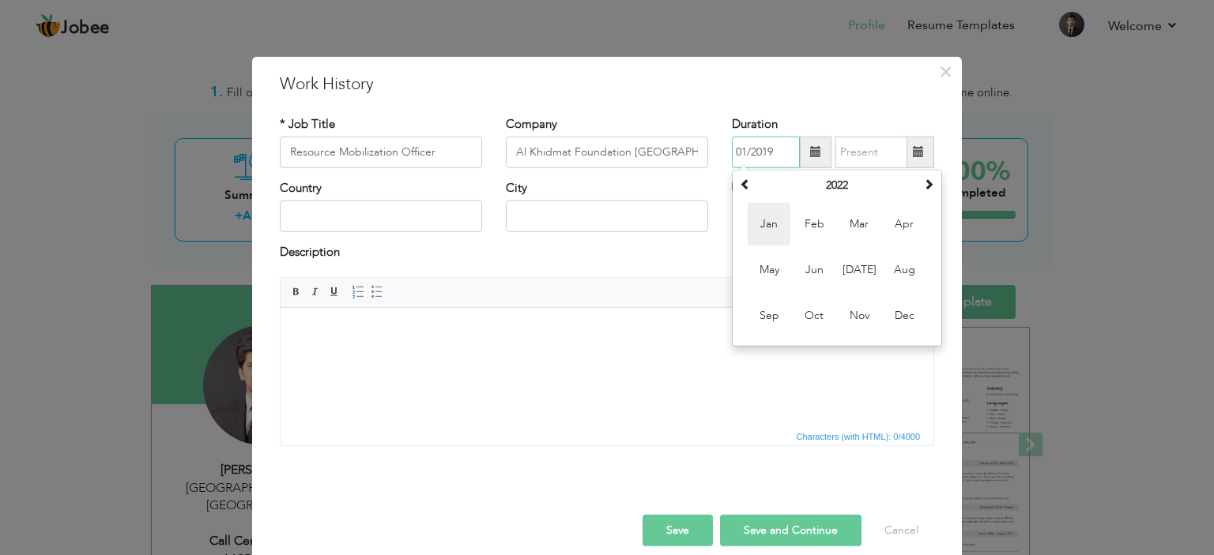
click at [764, 235] on span "Jan" at bounding box center [768, 224] width 43 height 43
type input "01/2022"
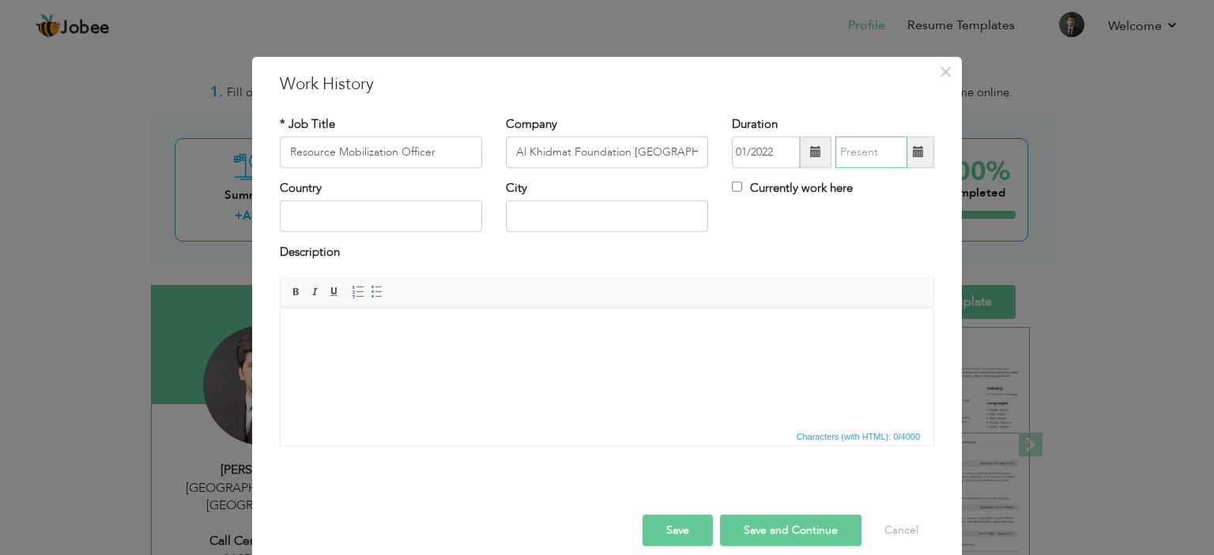
click at [866, 147] on input "text" at bounding box center [871, 153] width 72 height 32
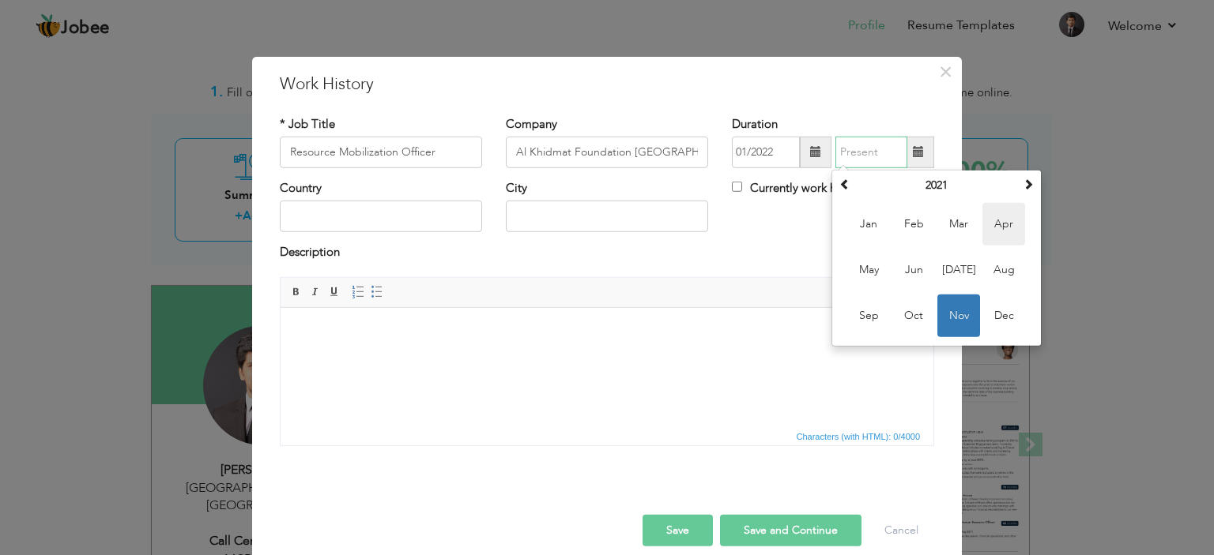
click at [982, 233] on span "Apr" at bounding box center [1003, 224] width 43 height 43
type input "04/2021"
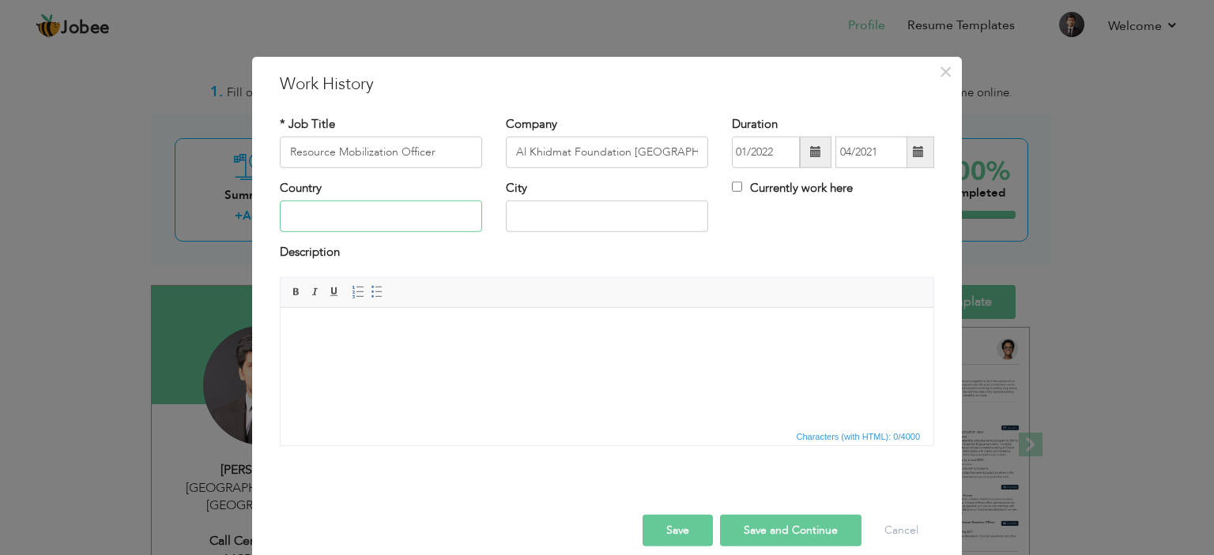
click at [402, 217] on input "text" at bounding box center [381, 217] width 202 height 32
type input "[GEOGRAPHIC_DATA]"
click at [359, 341] on html at bounding box center [606, 331] width 653 height 48
drag, startPoint x: 439, startPoint y: 151, endPoint x: 83, endPoint y: 155, distance: 356.3
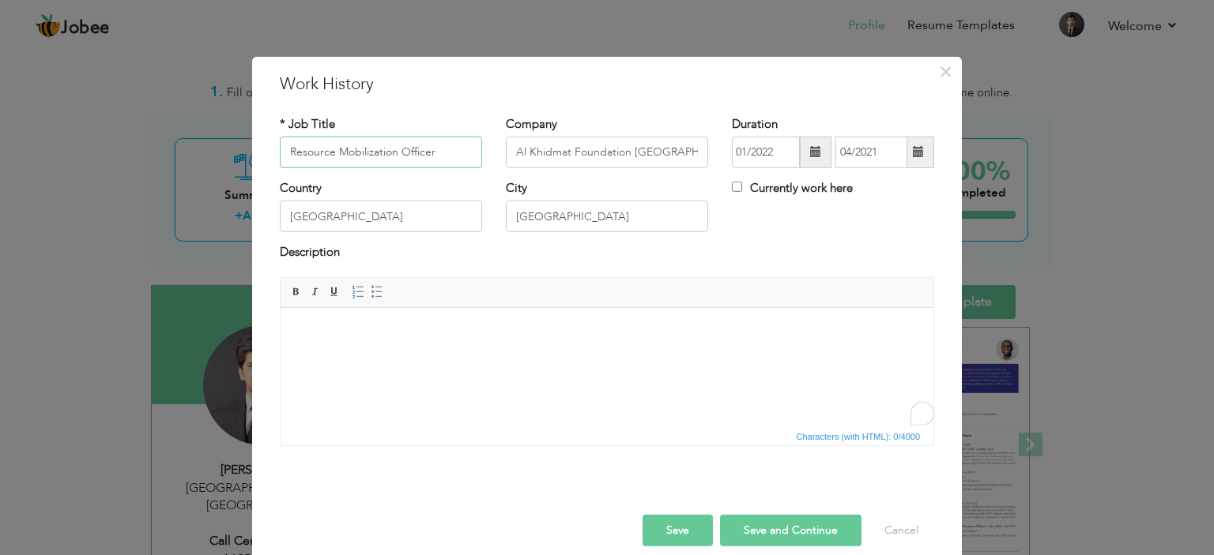
click at [83, 155] on div "× Work History * Job Title Resource Mobilization Officer Company Al Khidmat Fou…" at bounding box center [607, 277] width 1214 height 555
click at [367, 322] on html at bounding box center [606, 331] width 653 height 48
click at [369, 349] on html at bounding box center [606, 331] width 653 height 48
paste body "To enrich screen reader interactions, please activate Accessibility in Grammarl…"
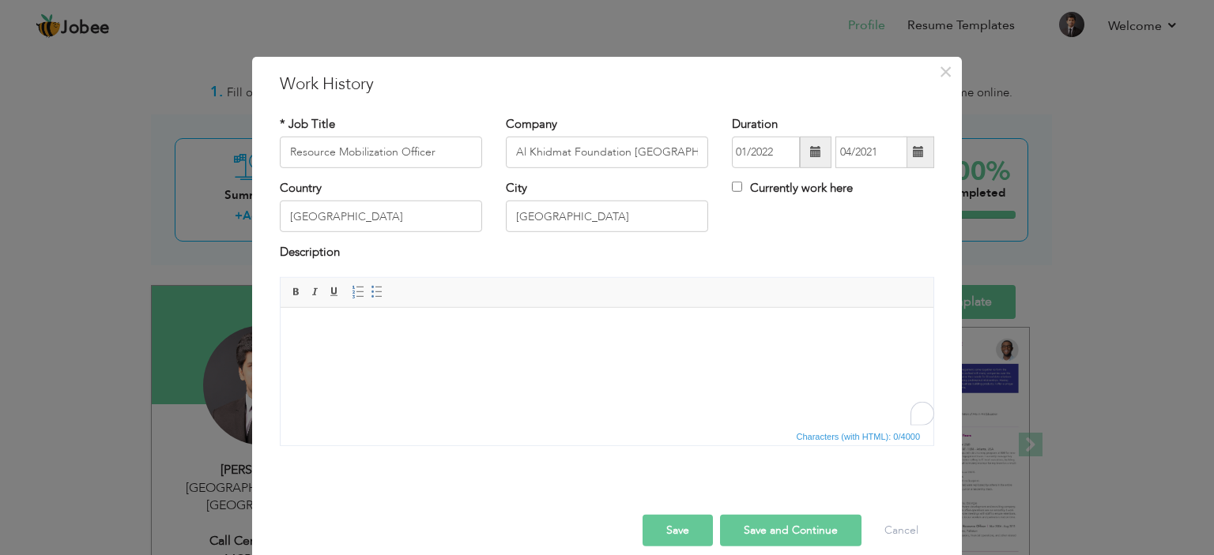
scroll to position [98, 0]
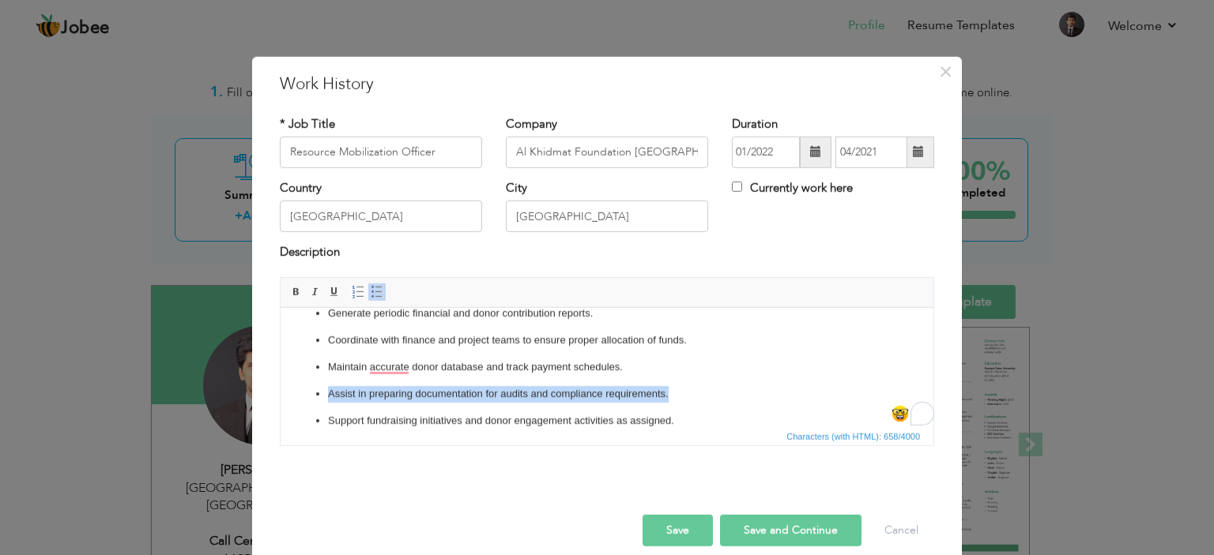
drag, startPoint x: 610, startPoint y: 395, endPoint x: 250, endPoint y: 397, distance: 360.3
click at [280, 397] on html "Key Responsibilities: Maintain and update Excel sheets to record all funds rece…" at bounding box center [606, 326] width 653 height 235
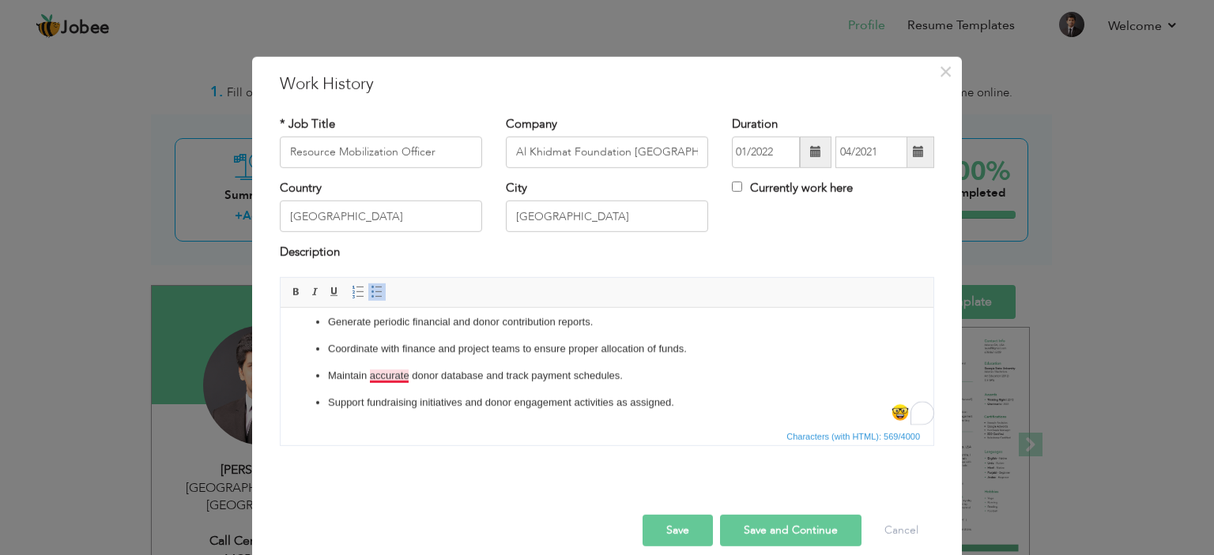
scroll to position [0, 0]
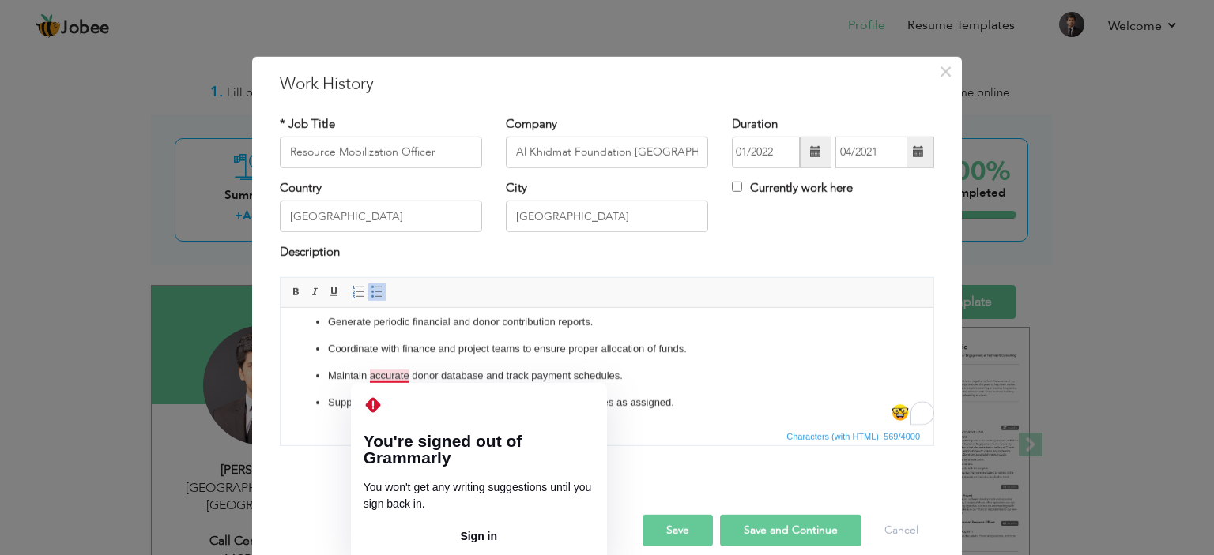
click at [404, 368] on p "Maintain accurate donor database and track payment schedules." at bounding box center [607, 375] width 558 height 17
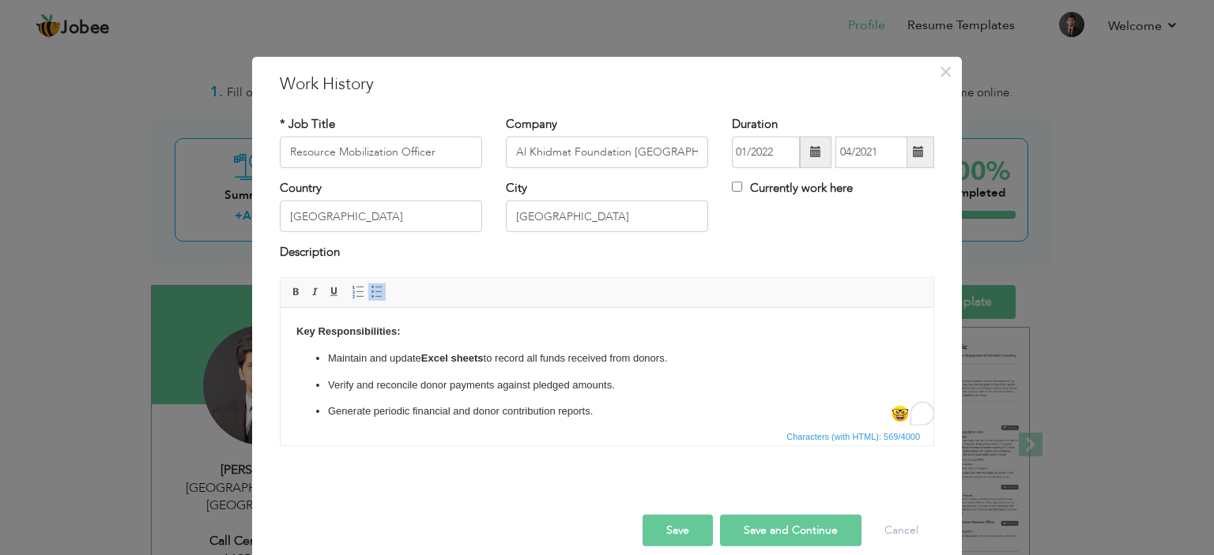
click at [290, 326] on html "Key Responsibilities: Maintain and update Excel sheets to record all funds rece…" at bounding box center [606, 411] width 653 height 209
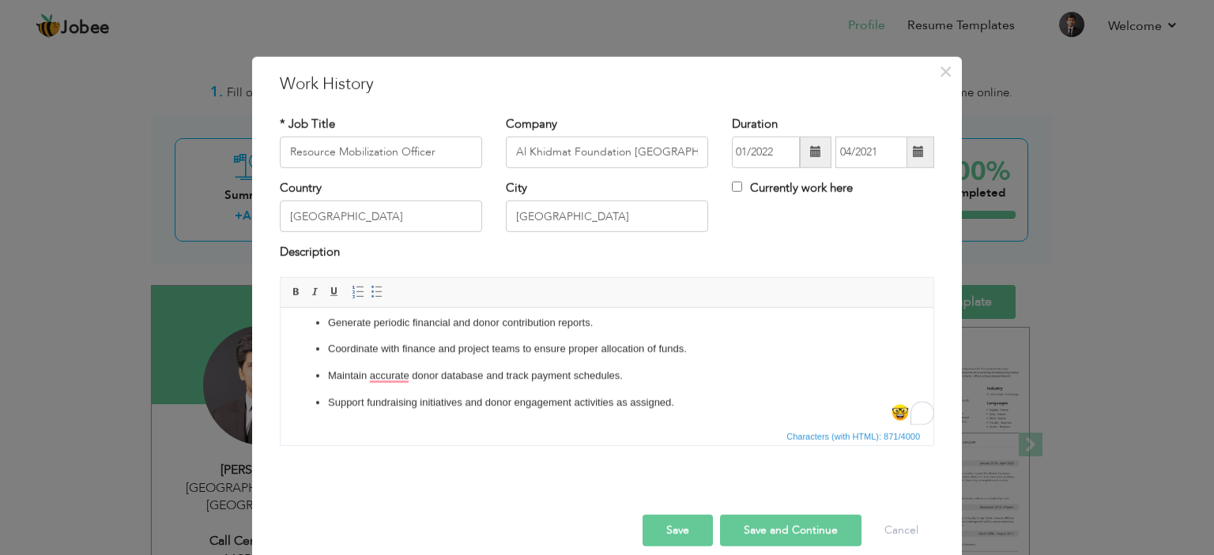
scroll to position [17, 0]
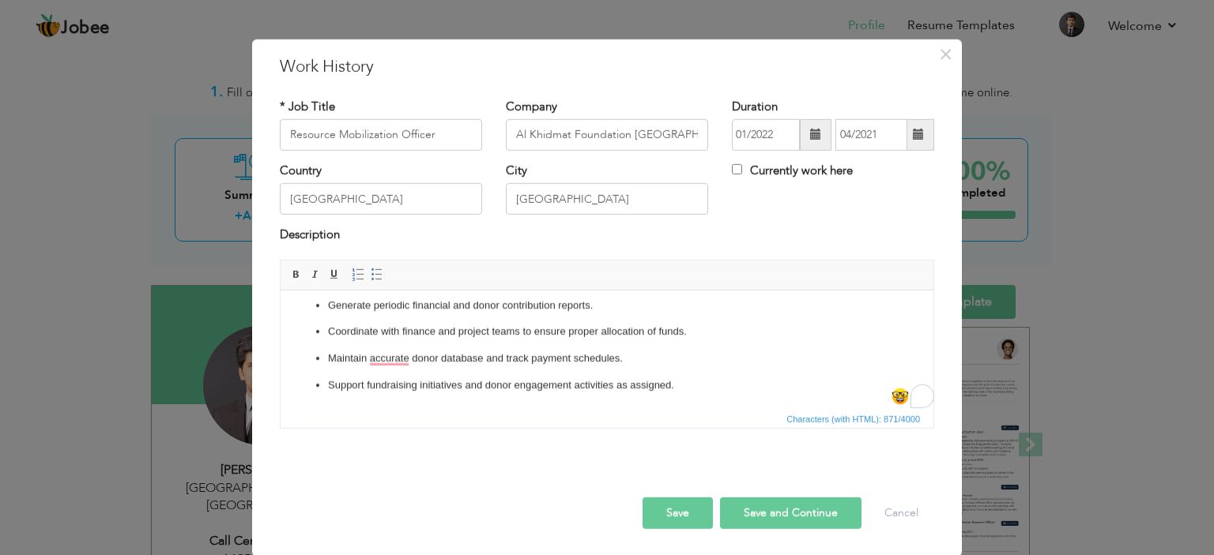
click at [914, 134] on span at bounding box center [918, 134] width 11 height 11
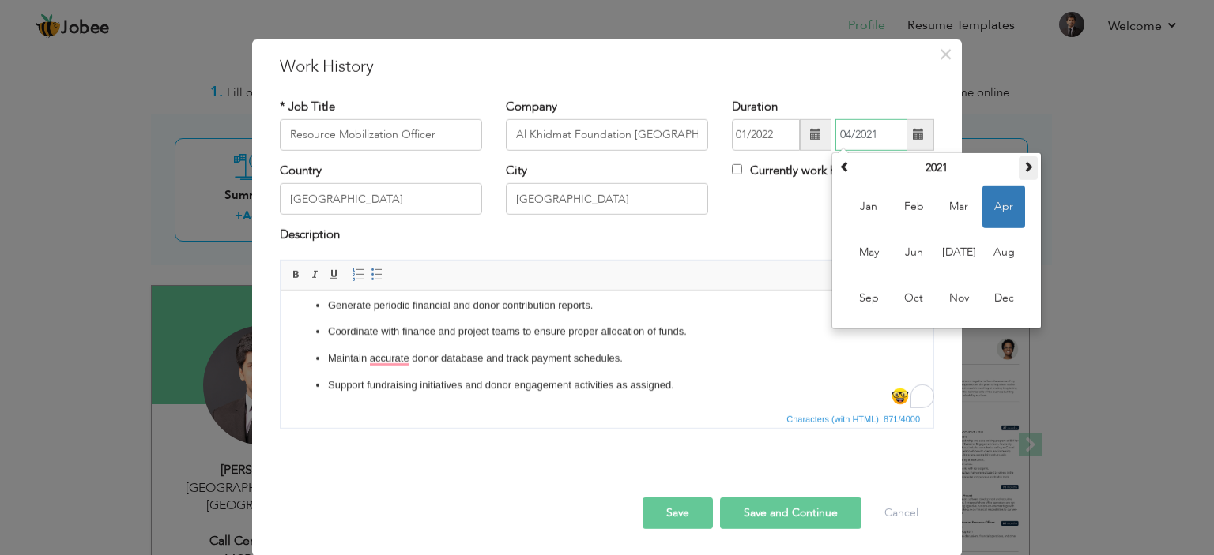
click at [1022, 167] on span at bounding box center [1027, 166] width 11 height 11
click at [992, 205] on span "Apr" at bounding box center [1003, 207] width 43 height 43
type input "04/2022"
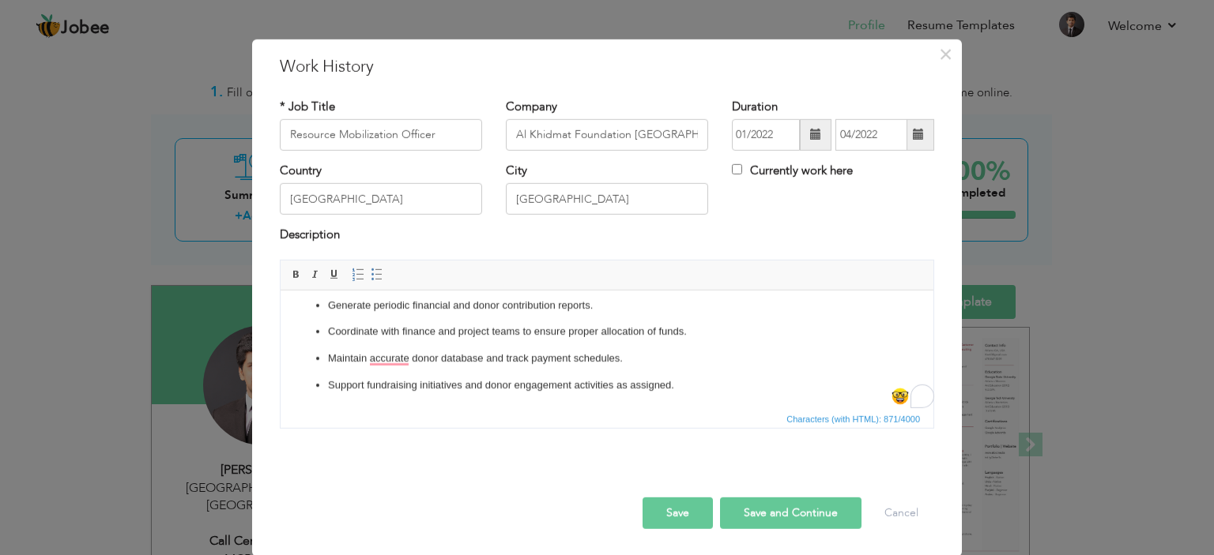
click at [685, 518] on button "Save" at bounding box center [677, 514] width 70 height 32
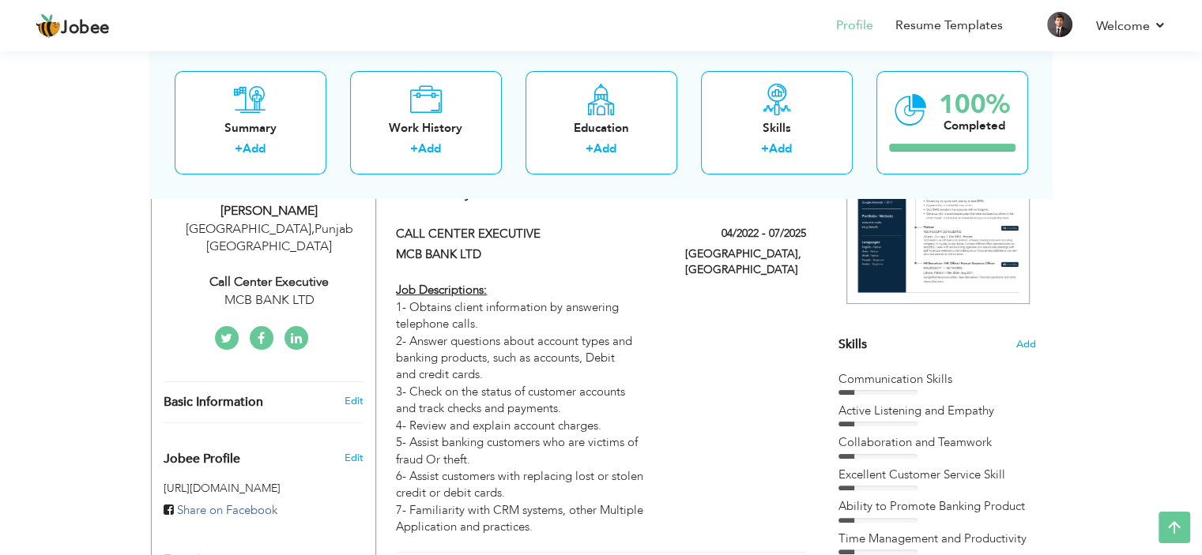
scroll to position [79, 0]
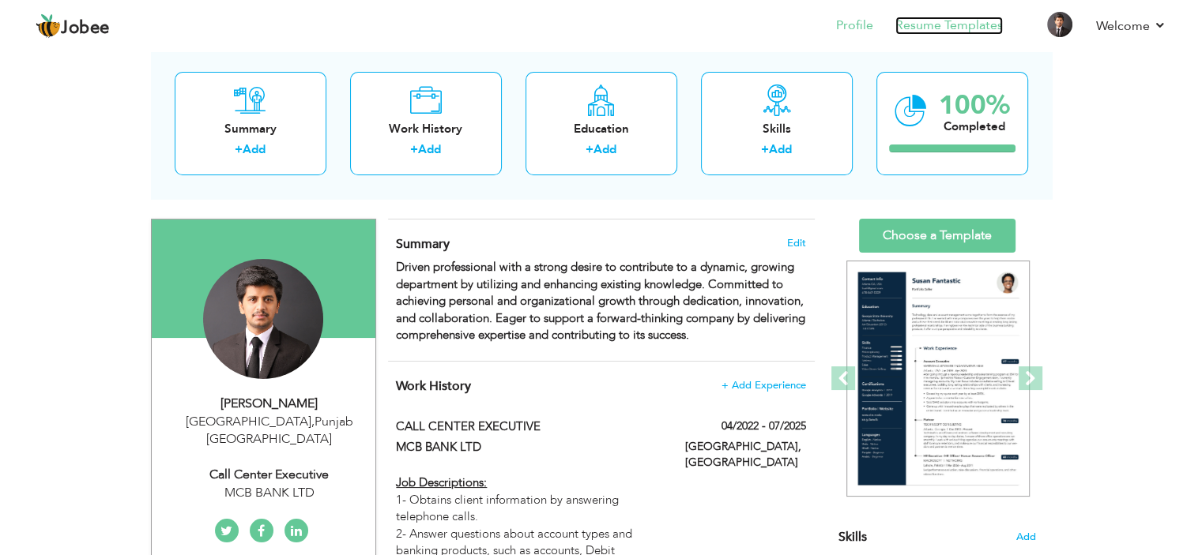
click at [954, 32] on link "Resume Templates" at bounding box center [948, 26] width 107 height 18
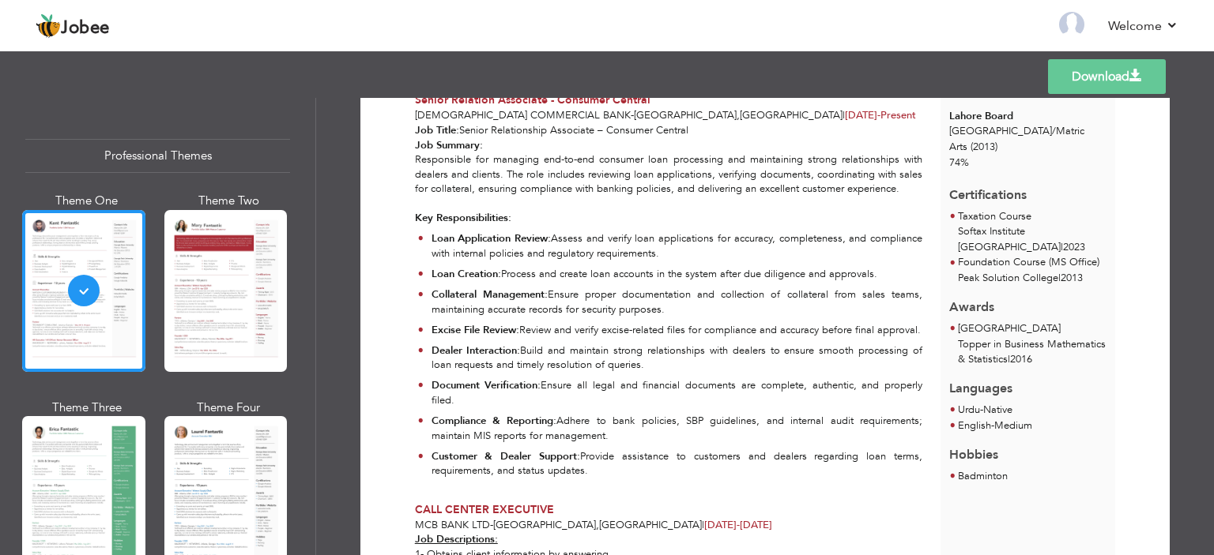
scroll to position [323, 0]
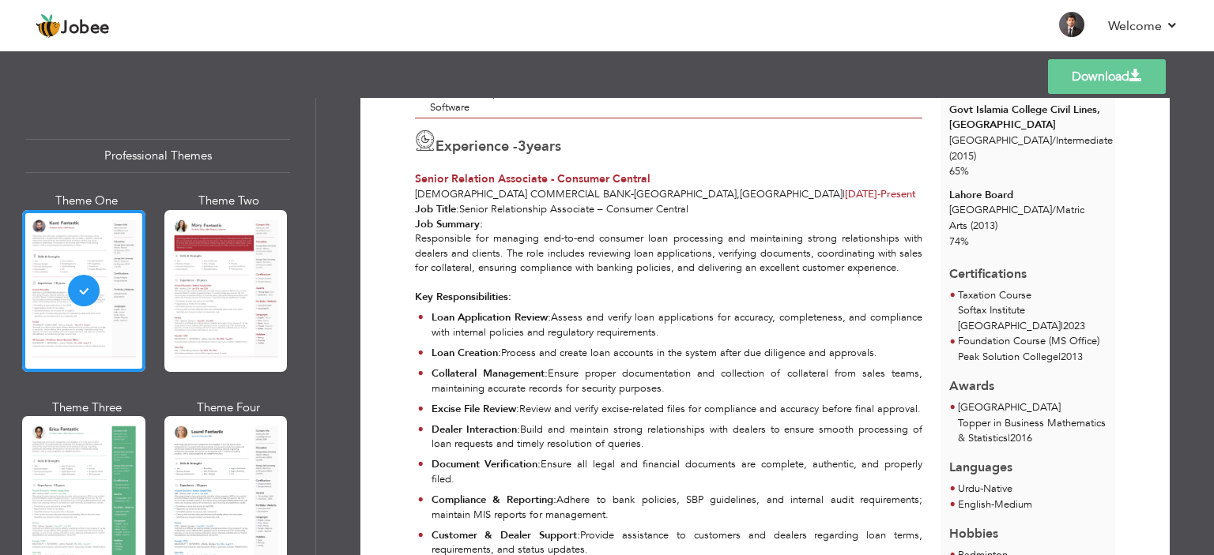
drag, startPoint x: 461, startPoint y: 208, endPoint x: 706, endPoint y: 220, distance: 245.3
click at [714, 206] on div "Job Title: Senior Relationship Associate – Consumer Central Job Summary: Respon…" at bounding box center [668, 385] width 525 height 367
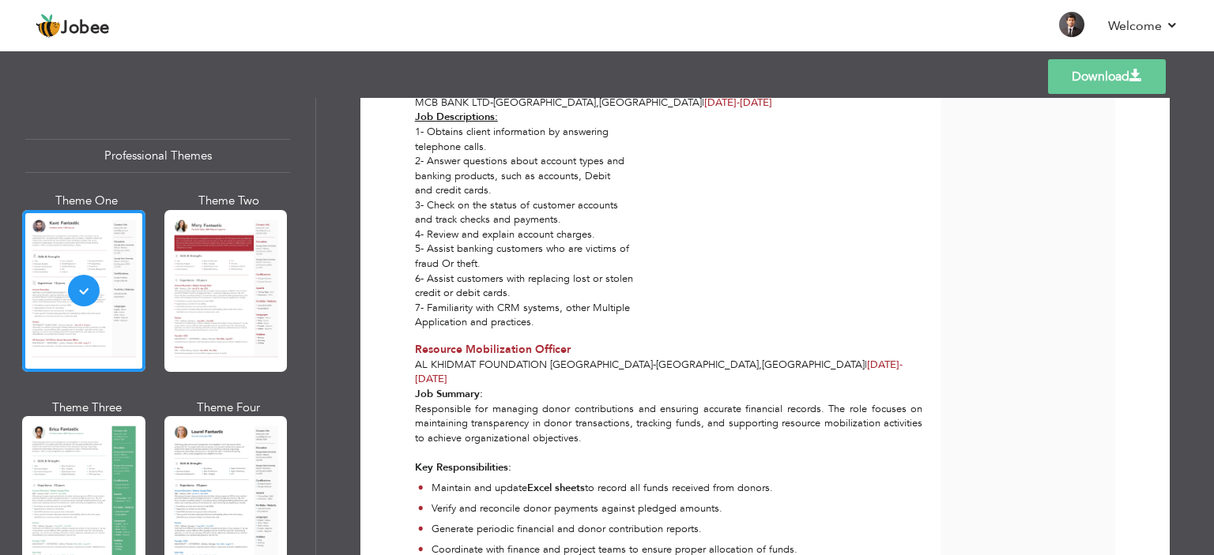
scroll to position [955, 0]
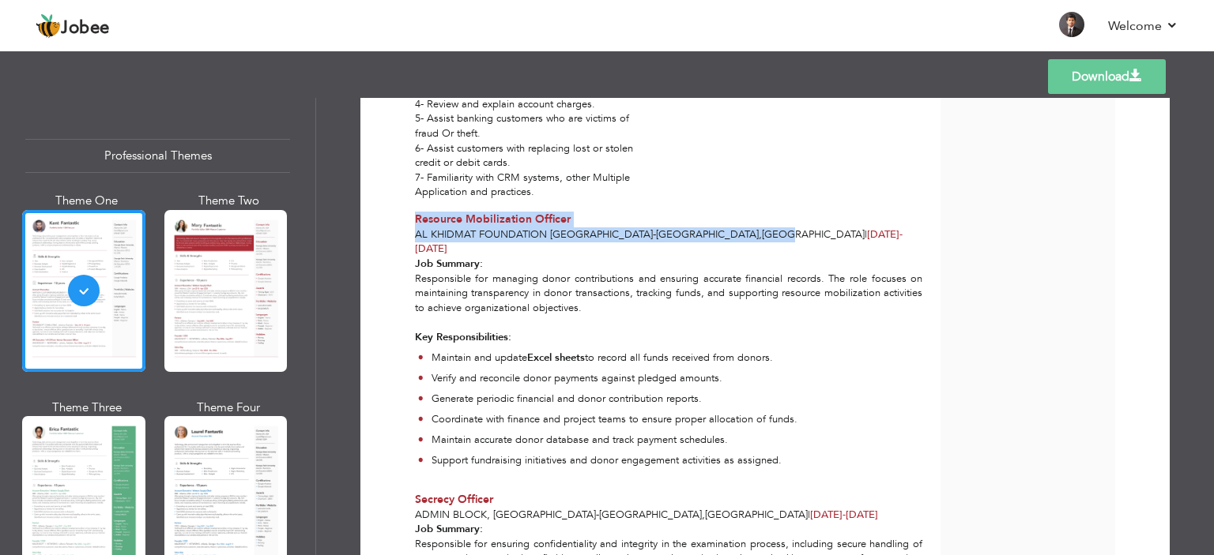
drag, startPoint x: 406, startPoint y: 230, endPoint x: 664, endPoint y: 249, distance: 258.3
click at [664, 247] on div "Resource Mobilization Officer Al Khidmat Foundation Pakistan - Lahore , Pakista…" at bounding box center [668, 234] width 525 height 45
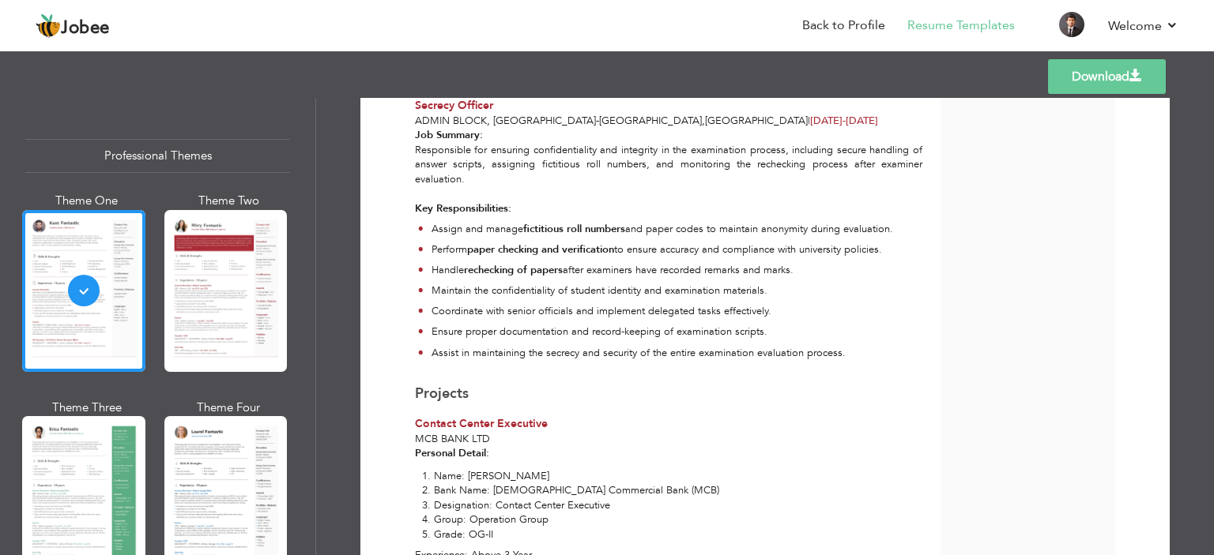
scroll to position [1223, 0]
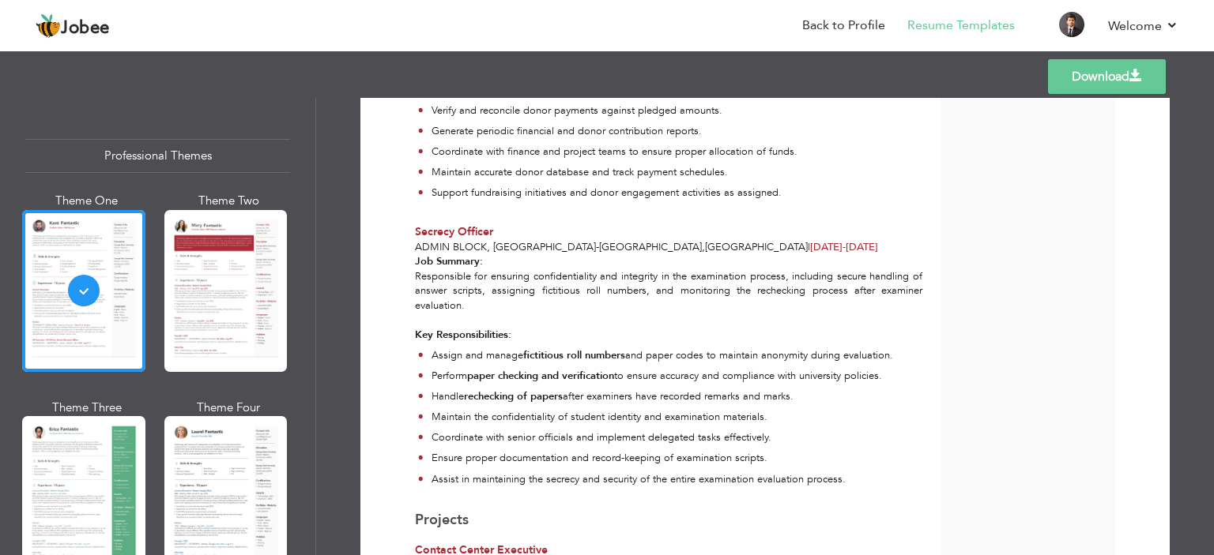
click at [1075, 75] on link "Download" at bounding box center [1107, 76] width 118 height 35
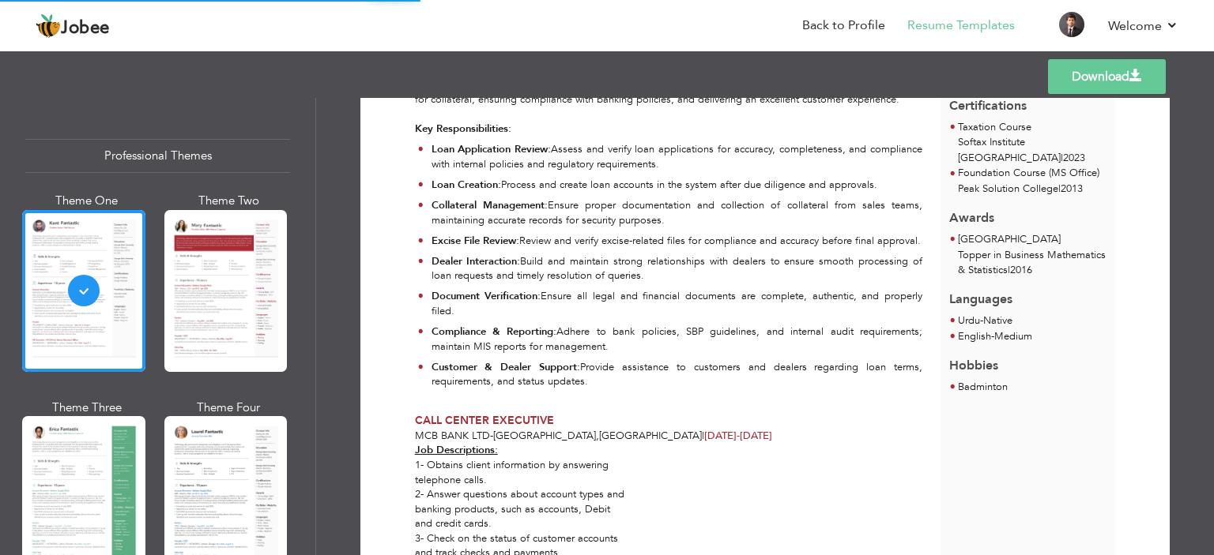
scroll to position [512, 0]
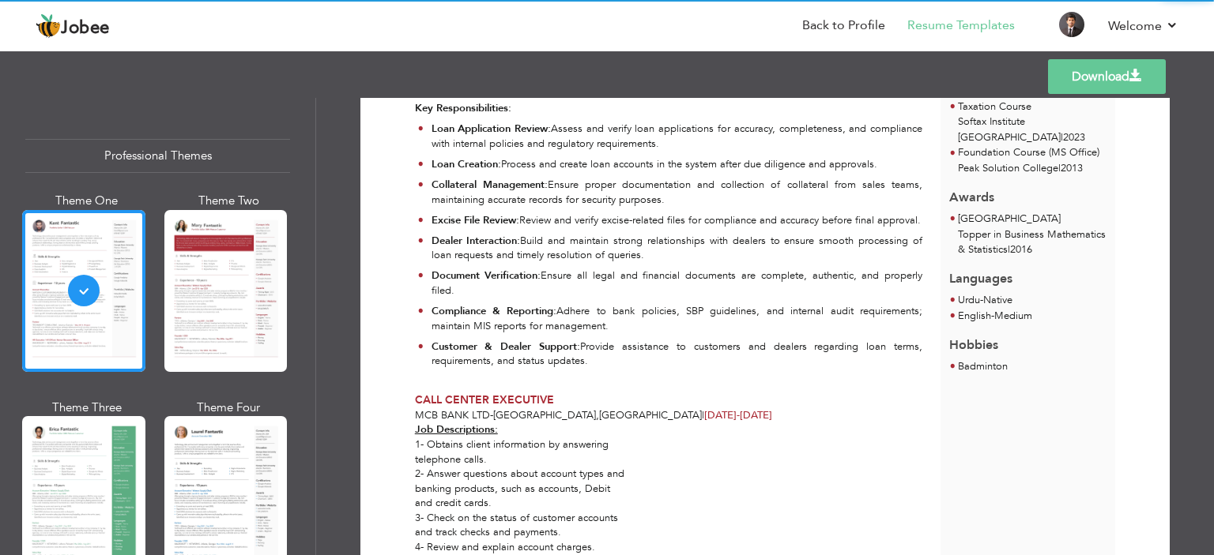
drag, startPoint x: 593, startPoint y: 378, endPoint x: 414, endPoint y: 175, distance: 269.8
click at [397, 135] on div "Download NAVEED HASSAN Call Center Executive at MCB BANK LTD Skills & Strengths…" at bounding box center [765, 532] width 754 height 1844
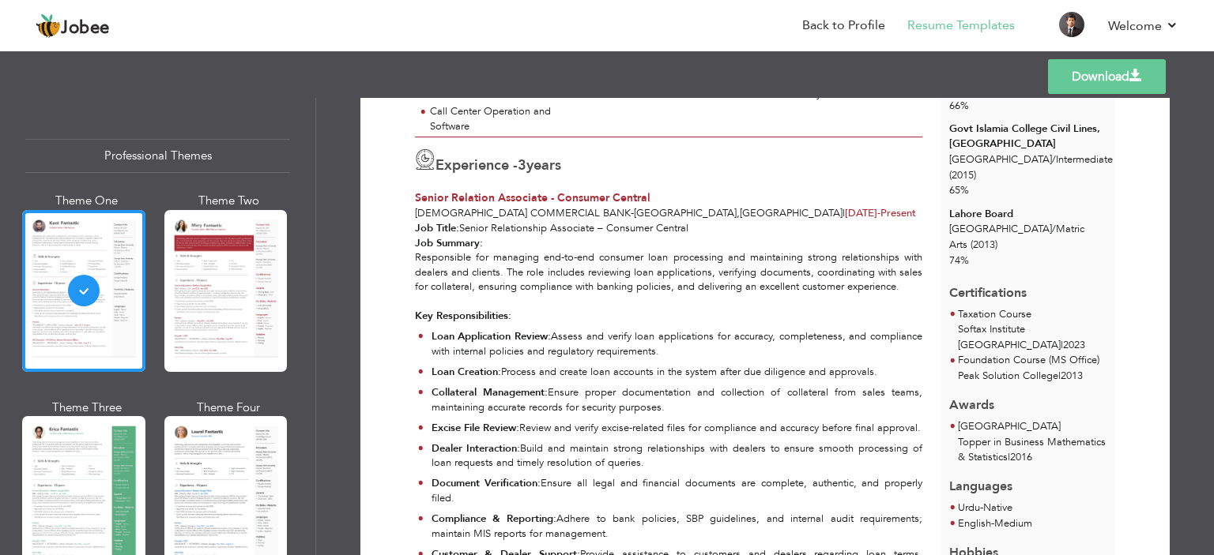
scroll to position [275, 0]
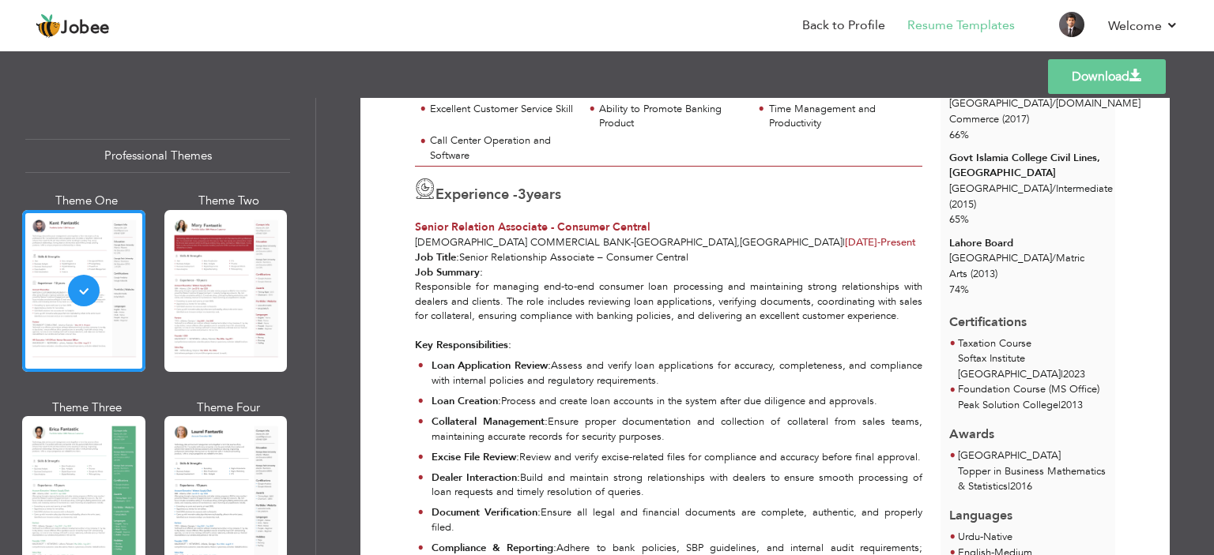
click at [564, 373] on p "Loan Application Review: Assess and verify loan applications for accuracy, comp…" at bounding box center [676, 373] width 491 height 29
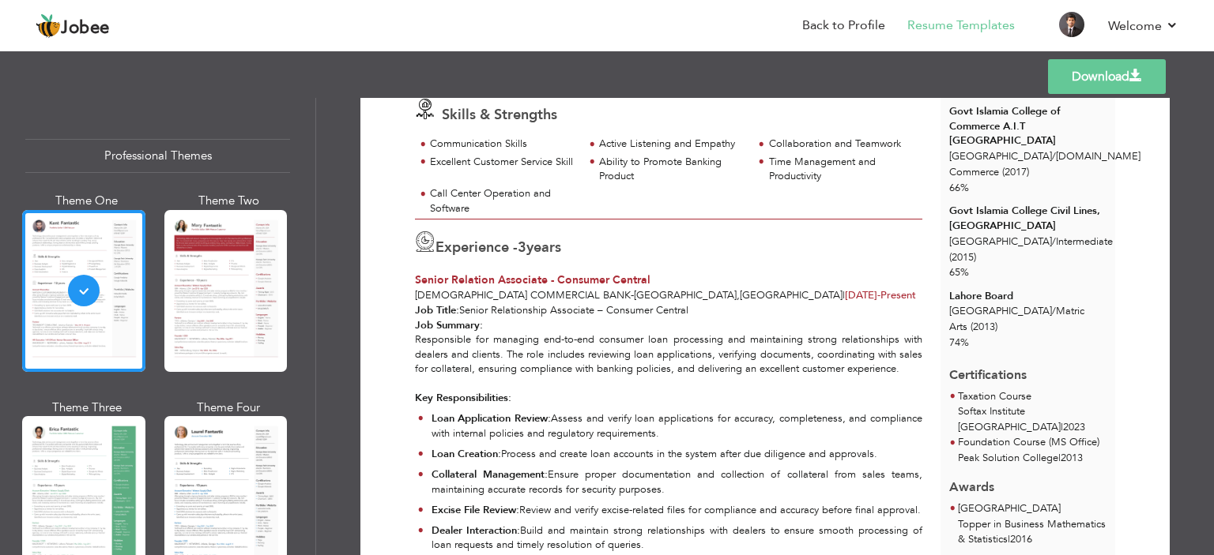
scroll to position [196, 0]
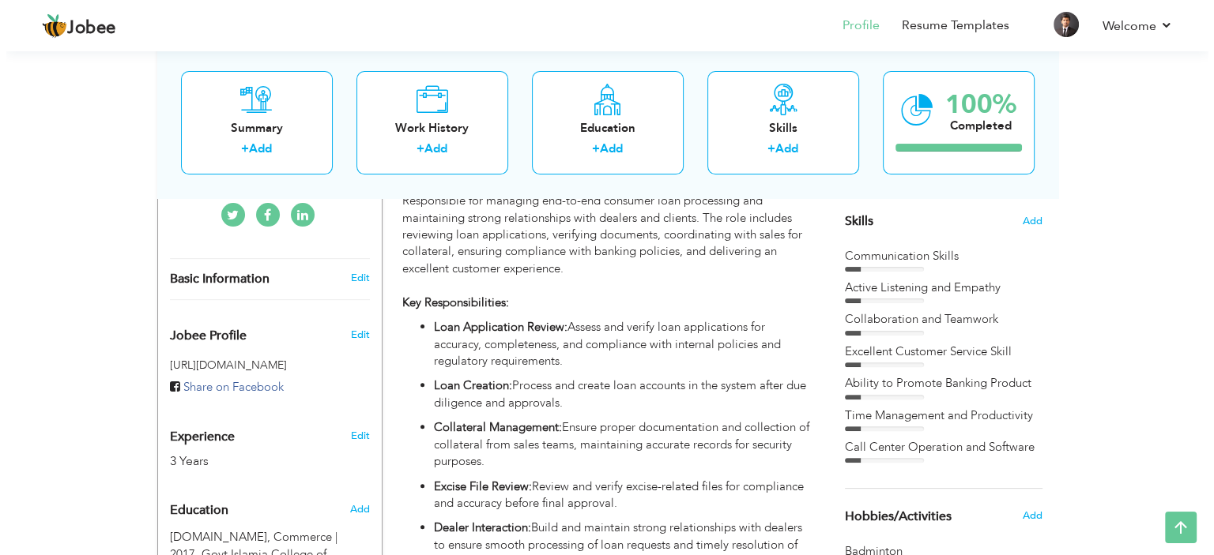
scroll to position [158, 0]
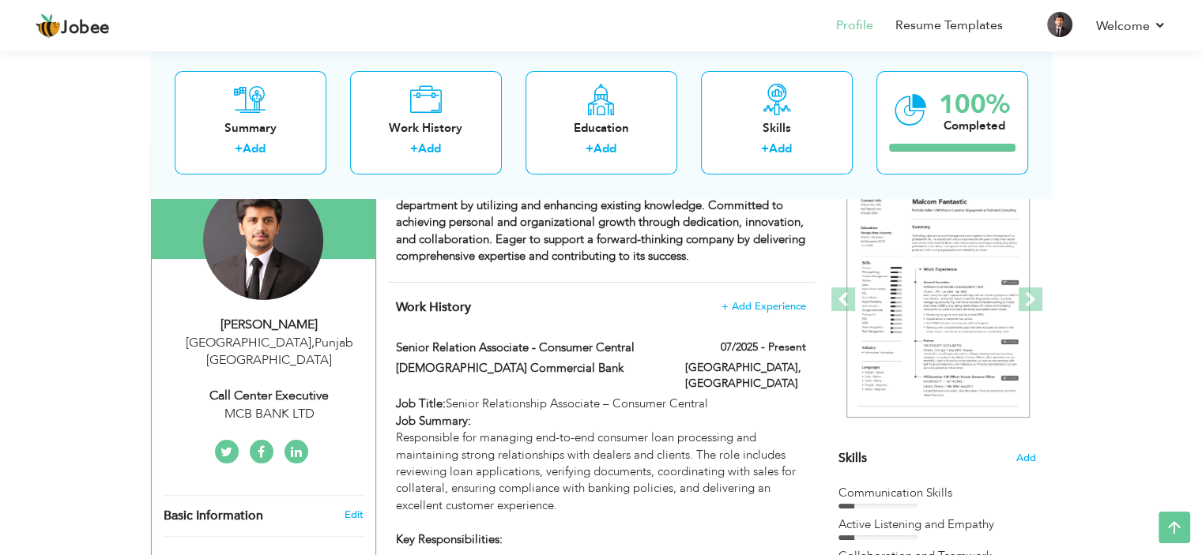
click at [300, 387] on div "Call Center Executive" at bounding box center [270, 396] width 212 height 18
type input "NAVEED"
type input "HASSAN"
type input "03204065711"
select select "number:166"
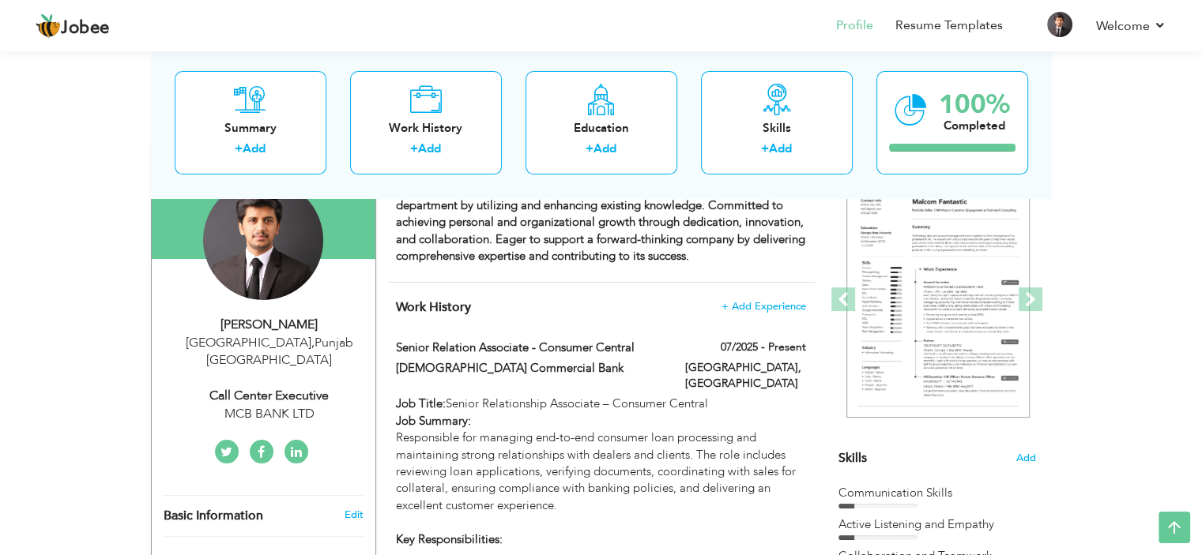
type input "Punjab"
type input "[GEOGRAPHIC_DATA]"
select select "number:5"
type input "MCB BANK LTD"
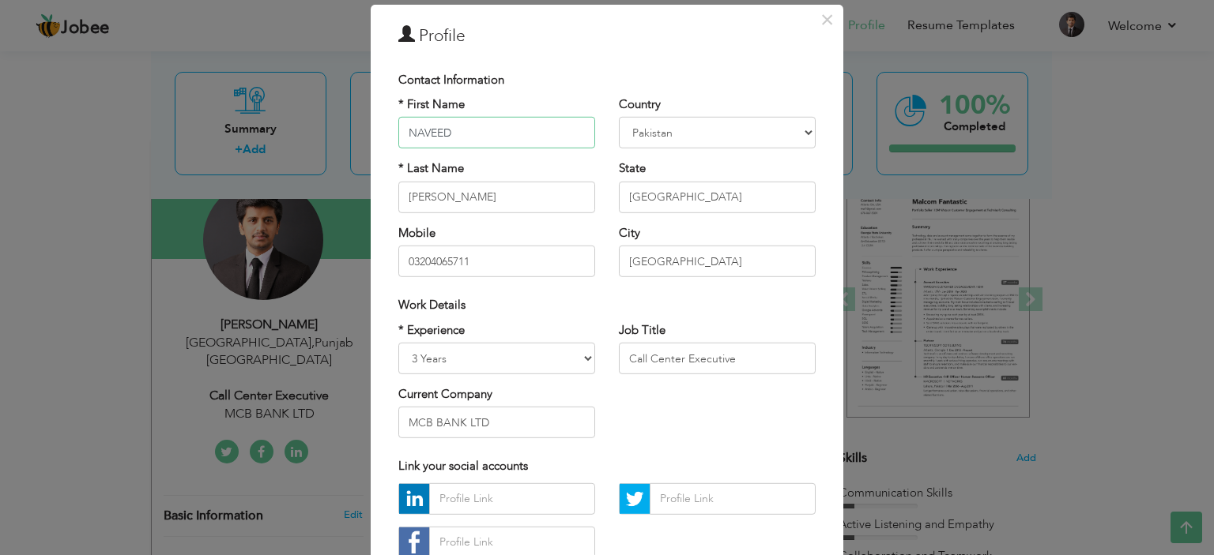
scroll to position [79, 0]
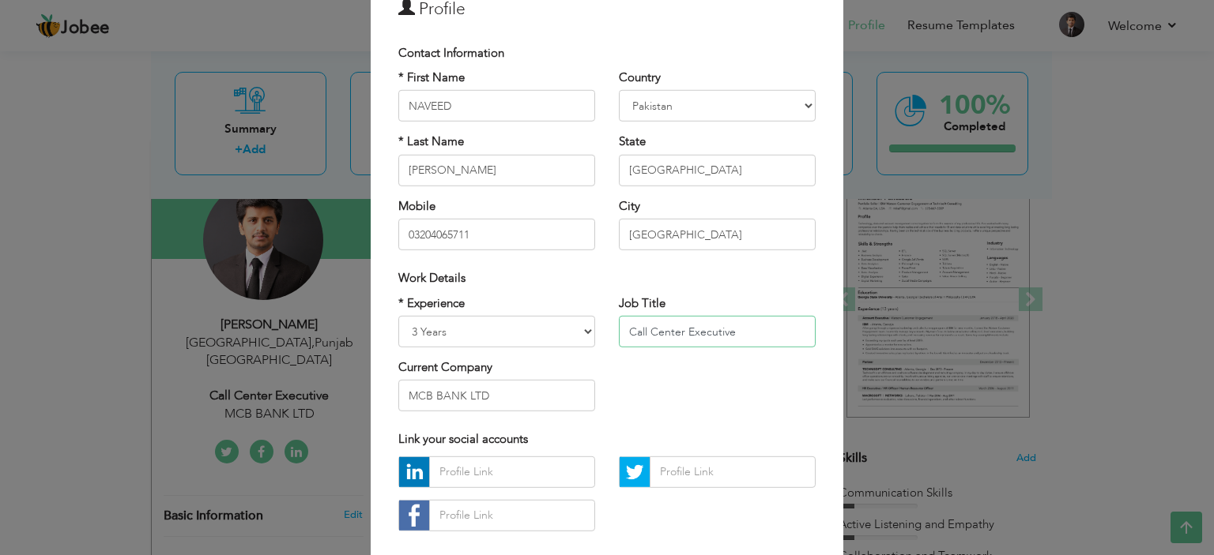
click at [713, 333] on input "Call Center Executive" at bounding box center [717, 332] width 197 height 32
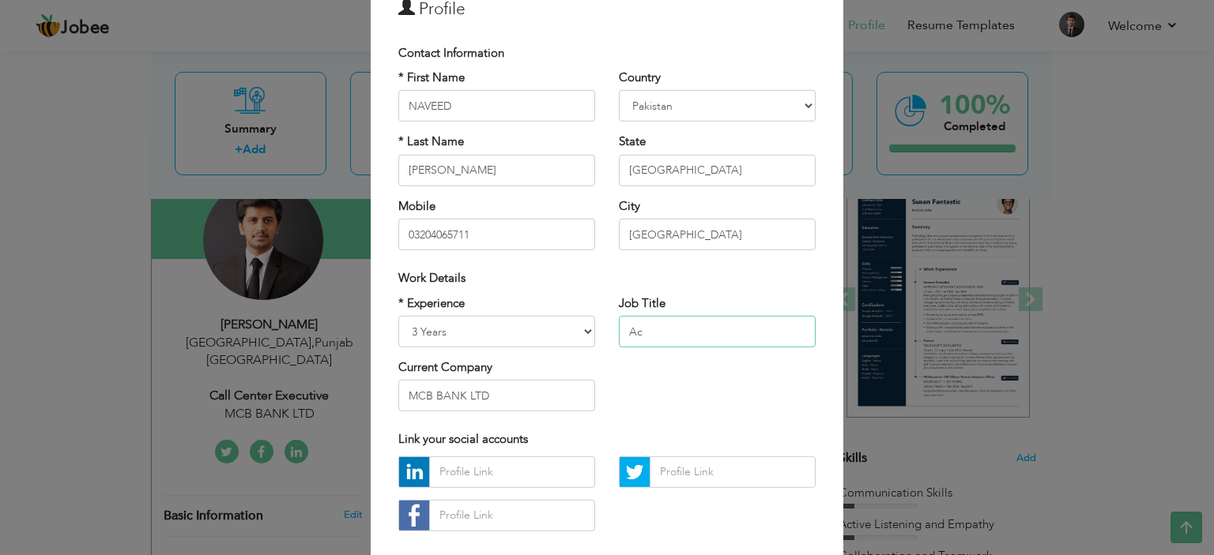
type input "A"
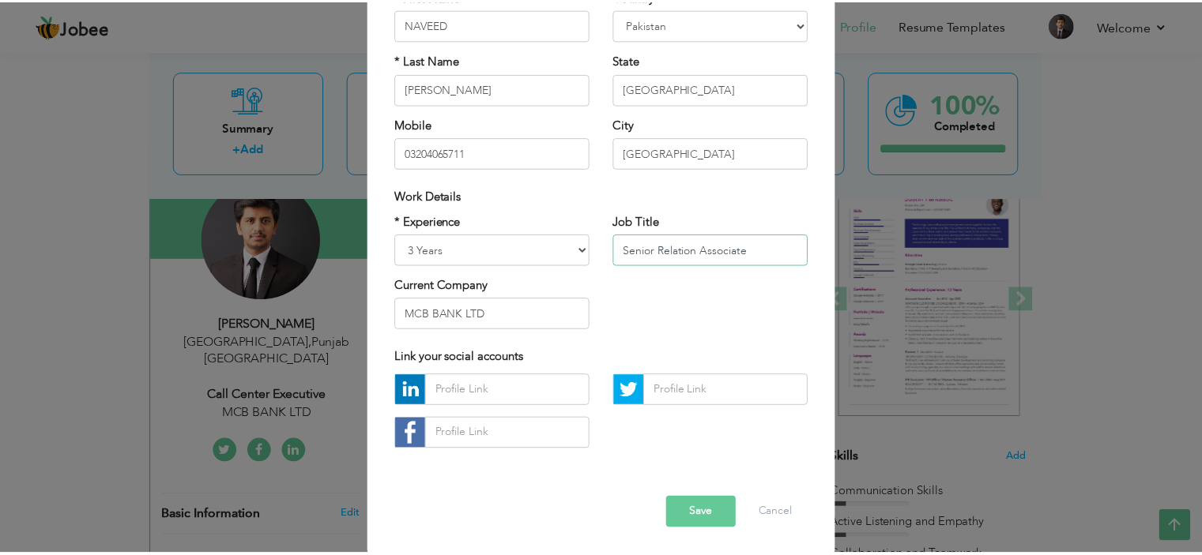
scroll to position [162, 0]
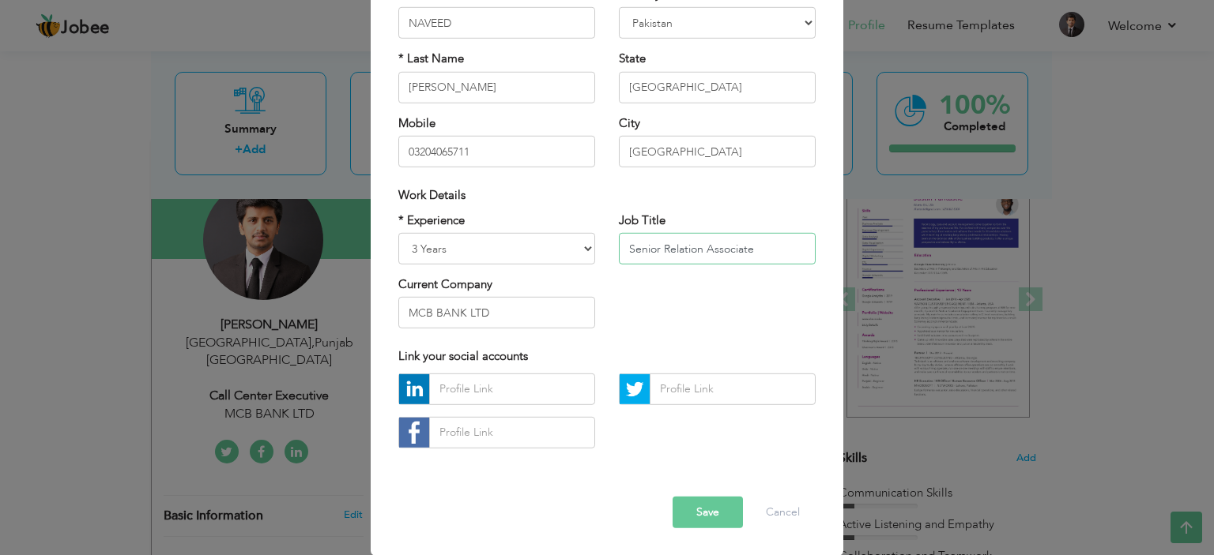
type input "Senior Relation Associate"
click at [676, 514] on button "Save" at bounding box center [707, 513] width 70 height 32
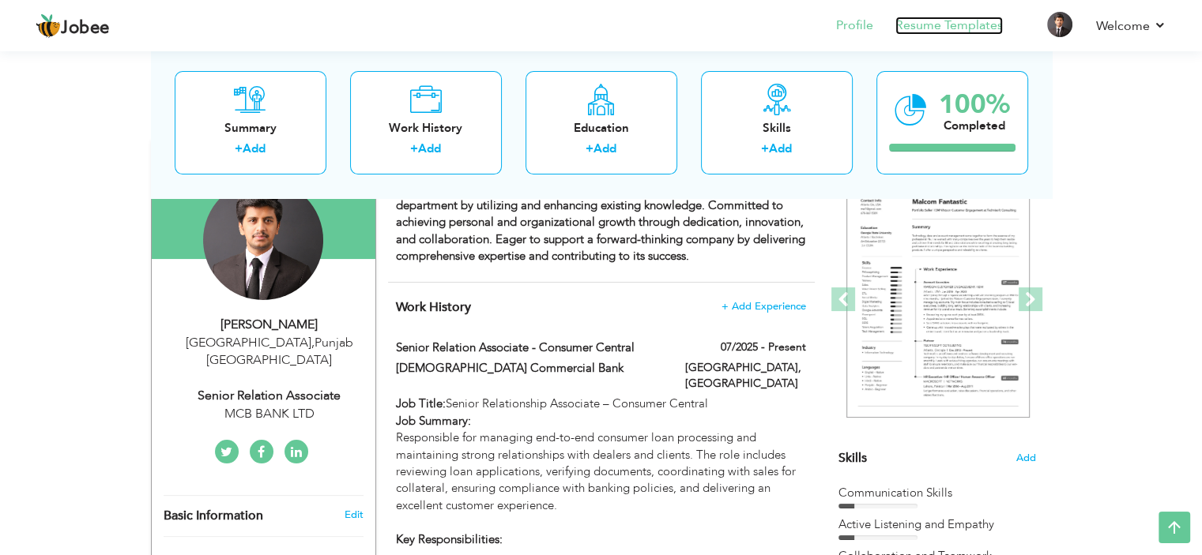
click at [955, 24] on link "Resume Templates" at bounding box center [948, 26] width 107 height 18
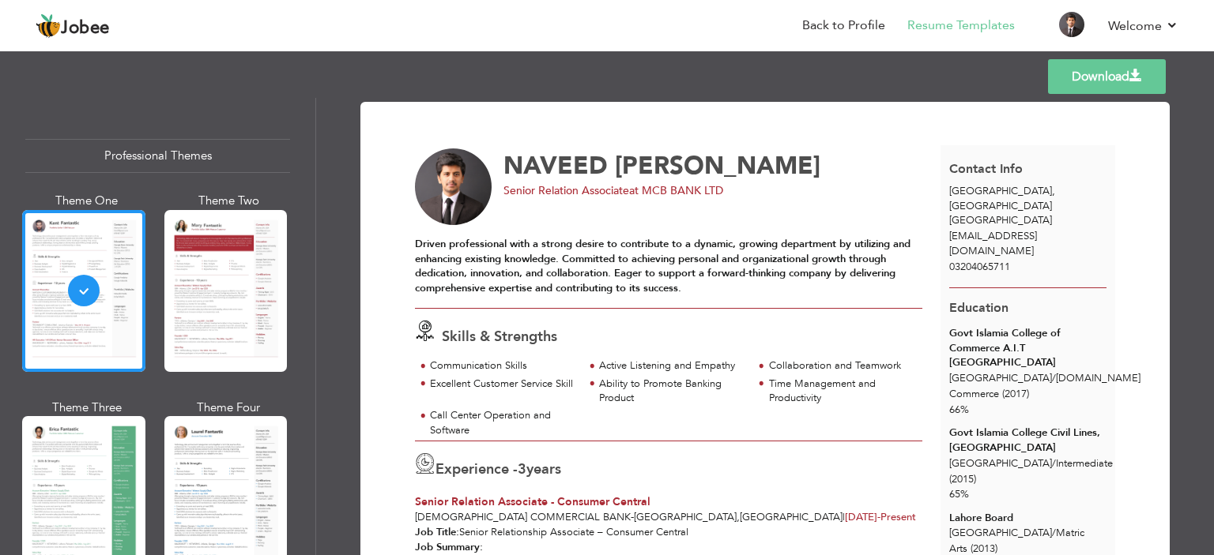
click at [1078, 77] on link "Download" at bounding box center [1107, 76] width 118 height 35
